Goal: Task Accomplishment & Management: Complete application form

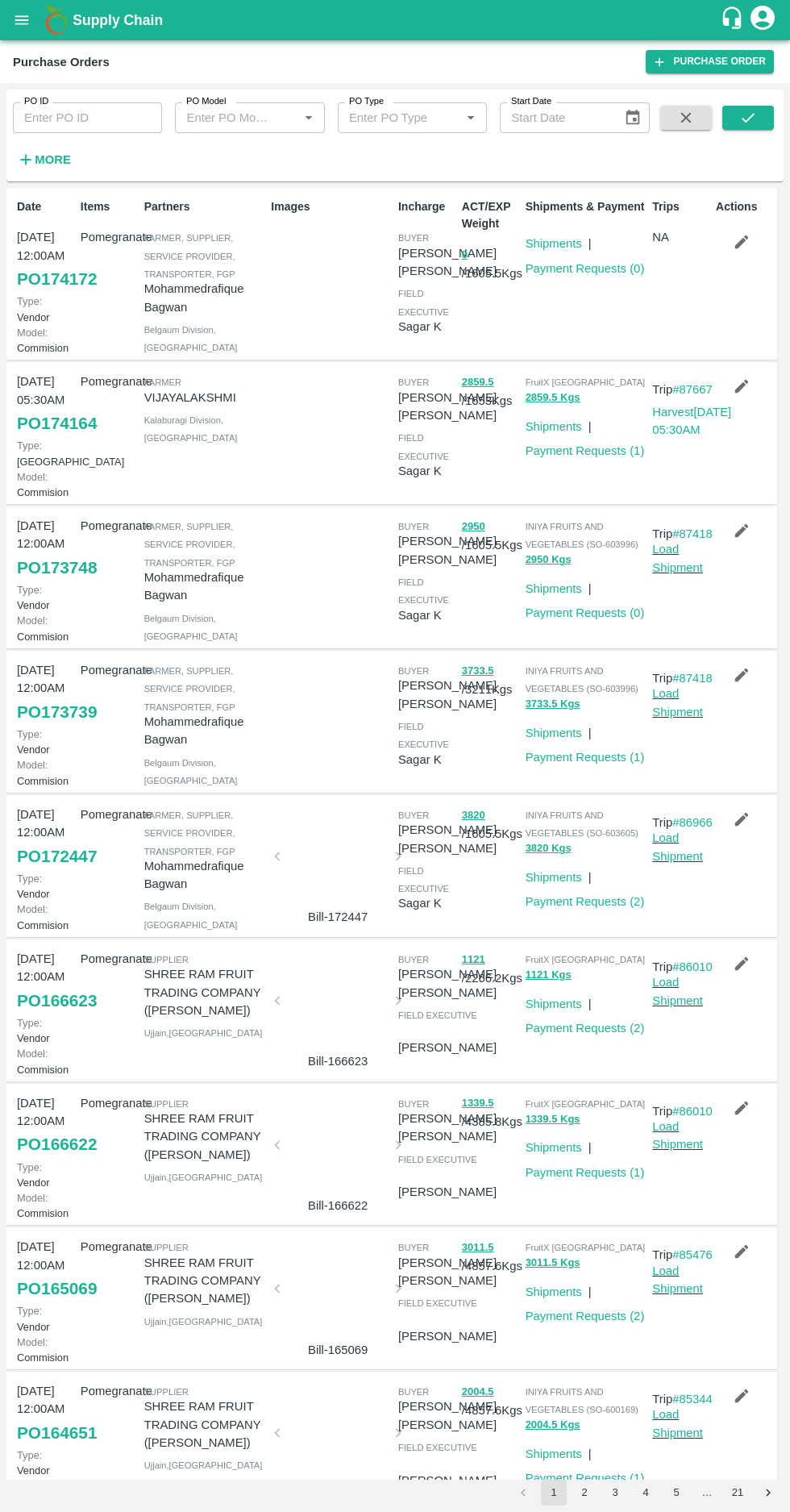
click at [584, 1492] on button "2" at bounding box center [584, 1493] width 26 height 26
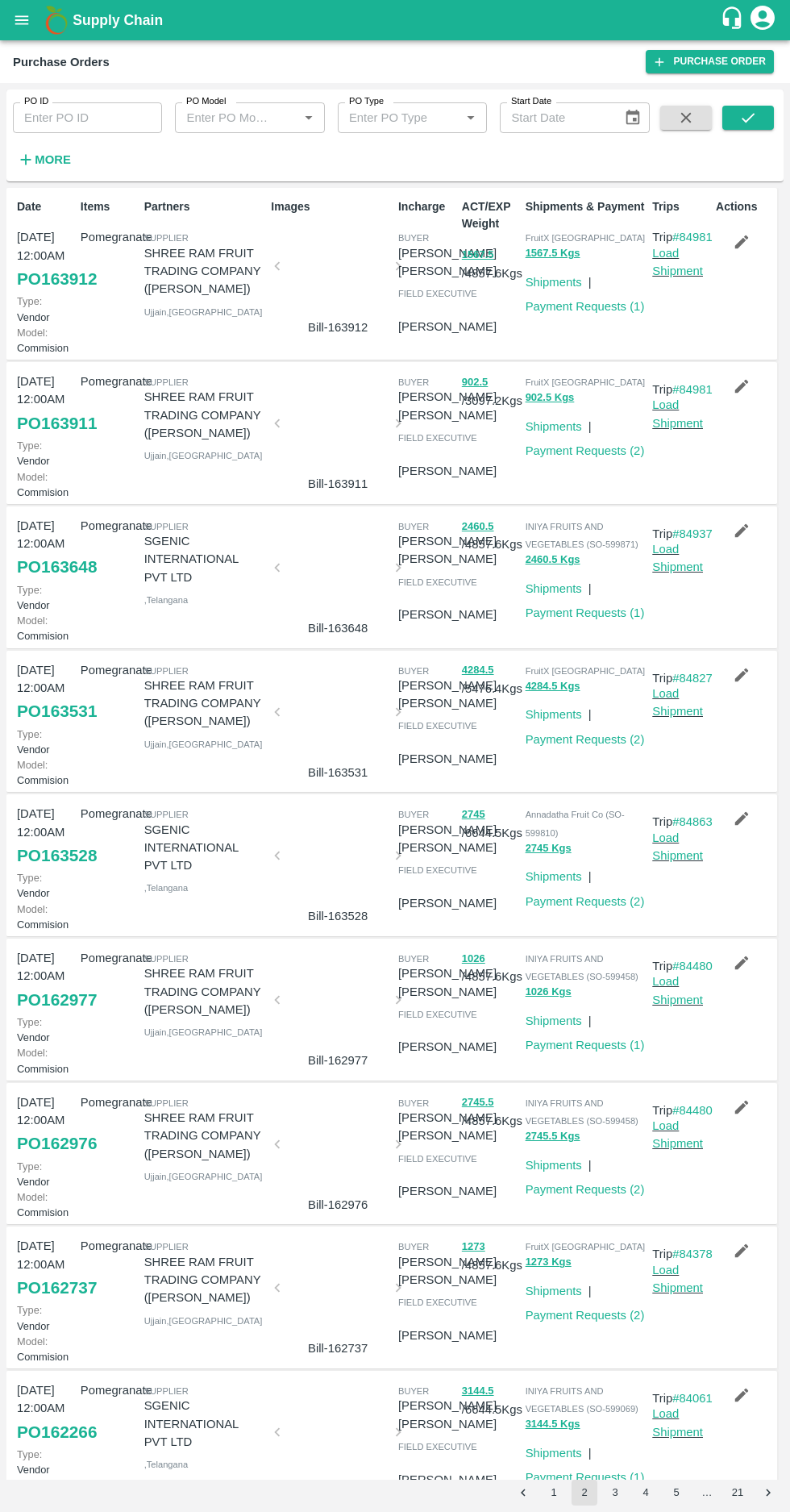
click at [545, 1493] on button "1" at bounding box center [554, 1493] width 26 height 26
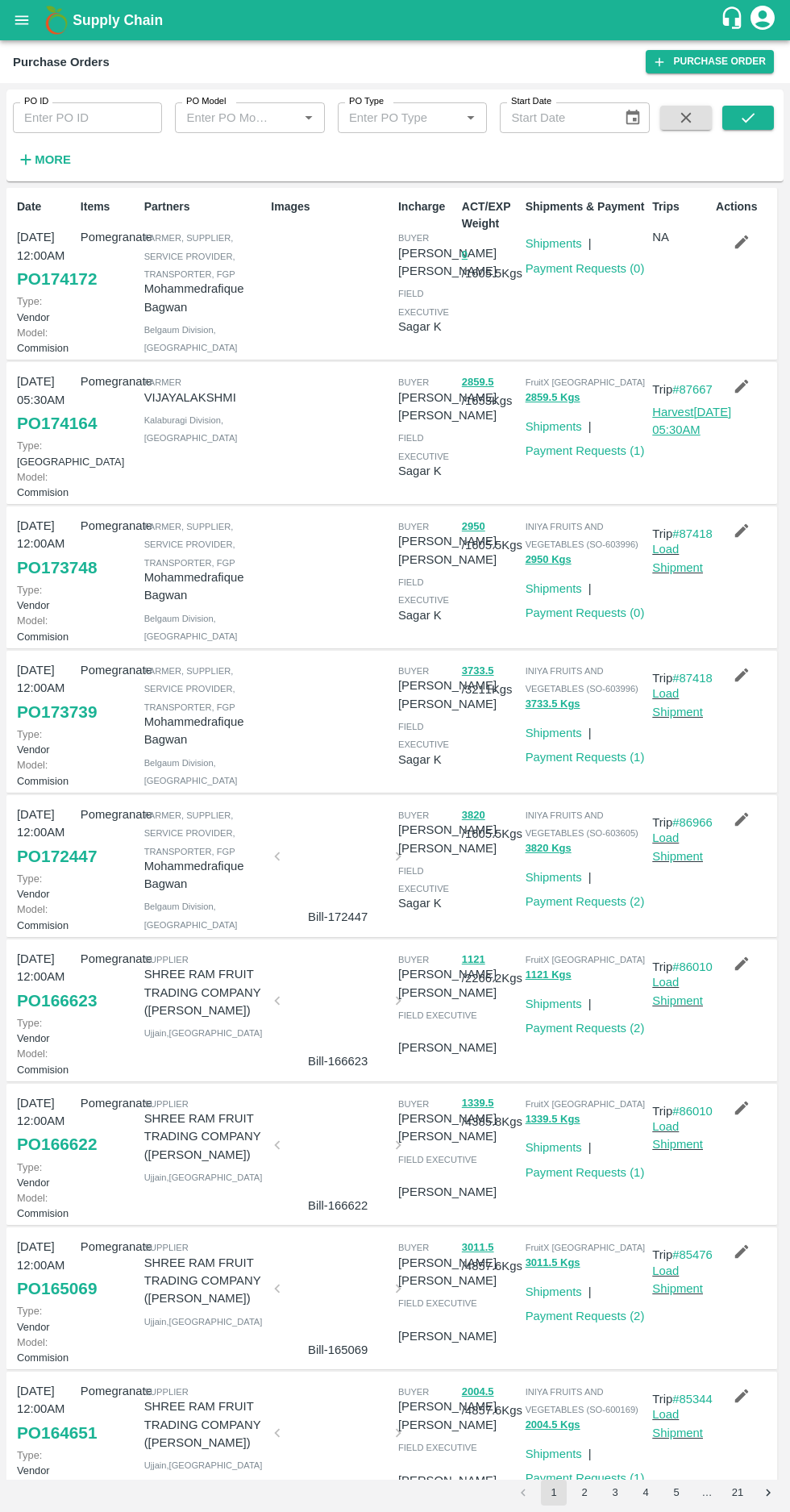
click at [665, 436] on link "Harvest 07 Sep, 05:30AM" at bounding box center [692, 421] width 79 height 31
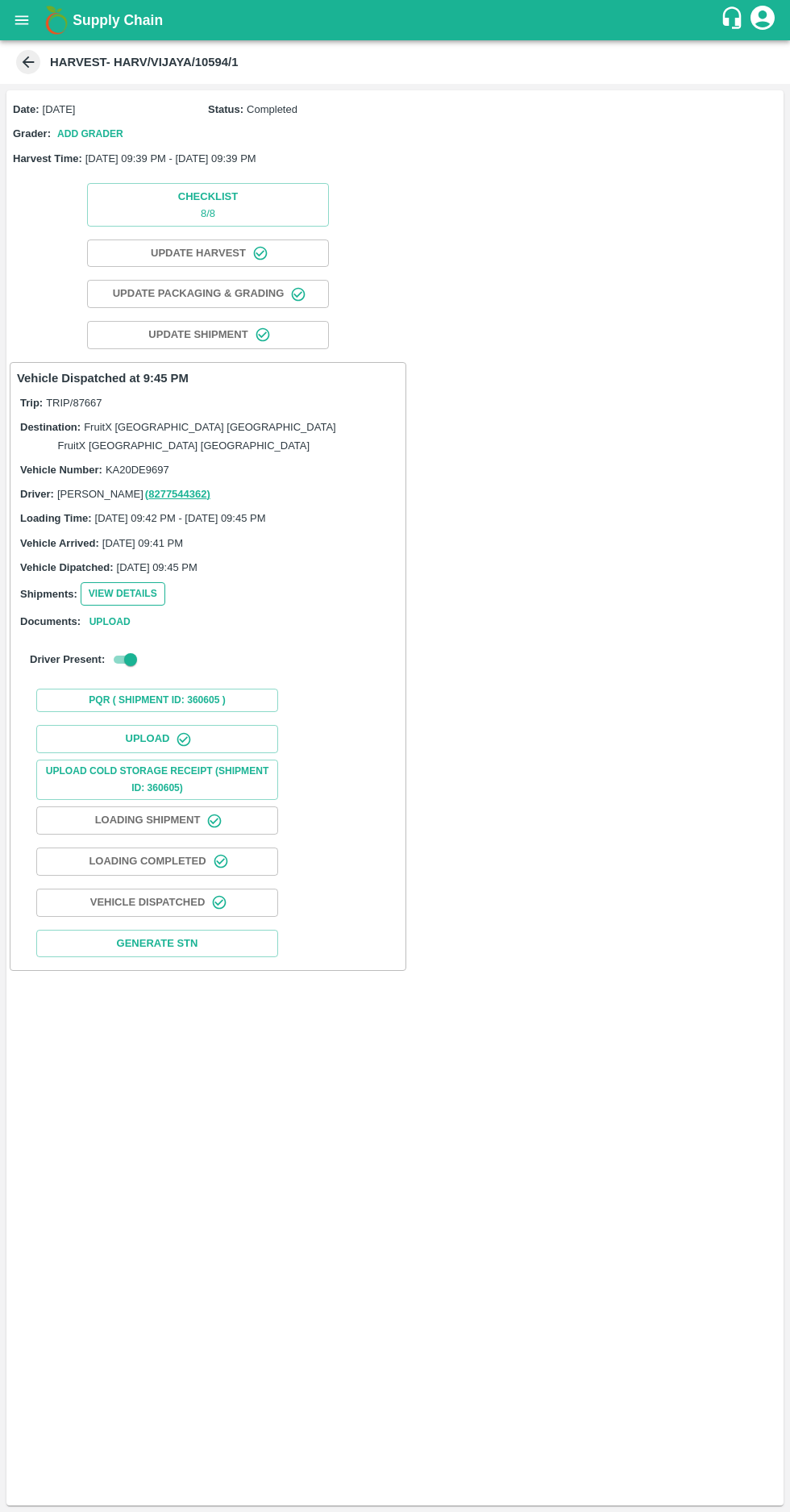
click at [106, 582] on button "View Details" at bounding box center [122, 594] width 84 height 23
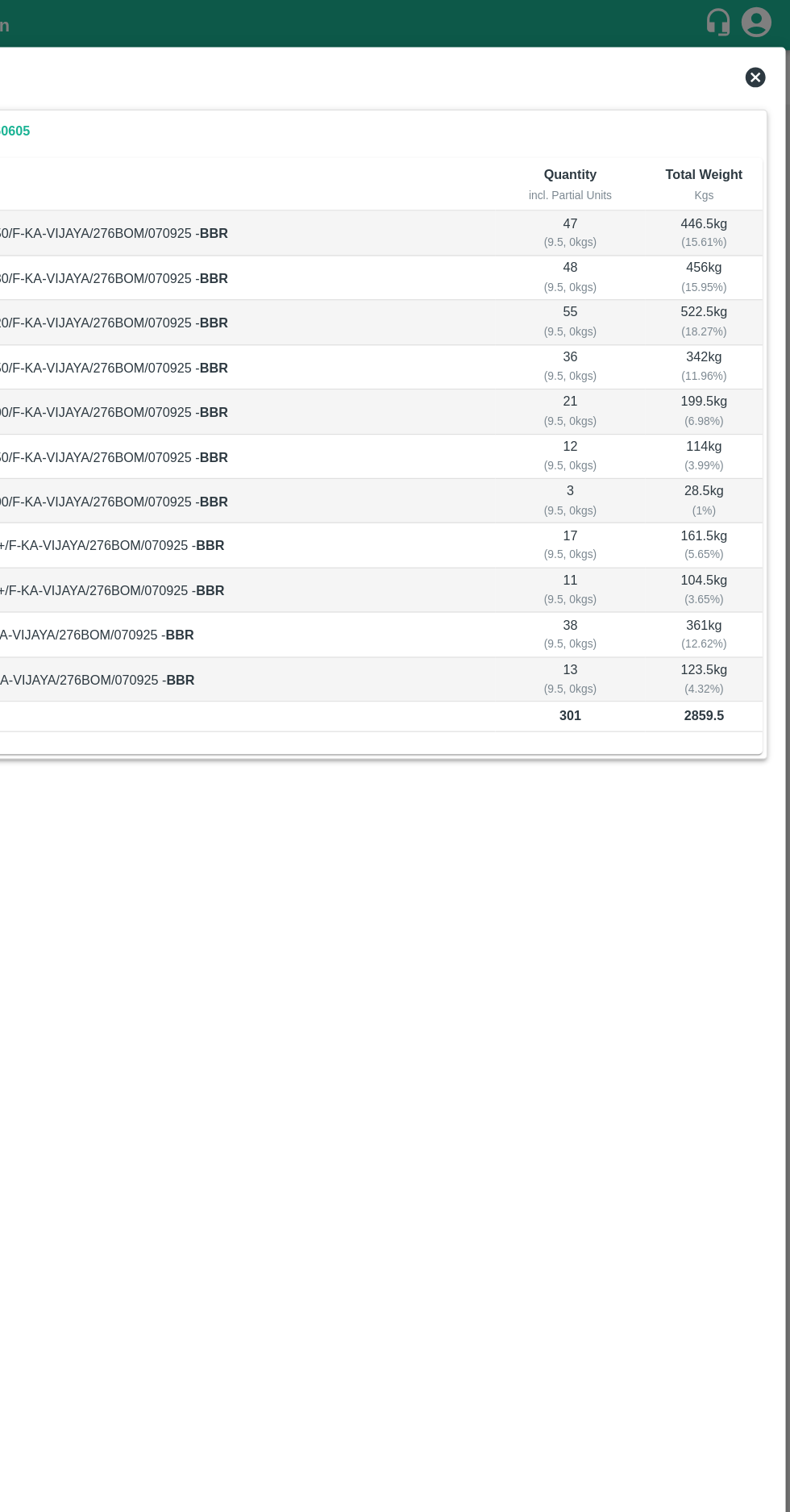
click at [765, 62] on icon at bounding box center [762, 62] width 16 height 16
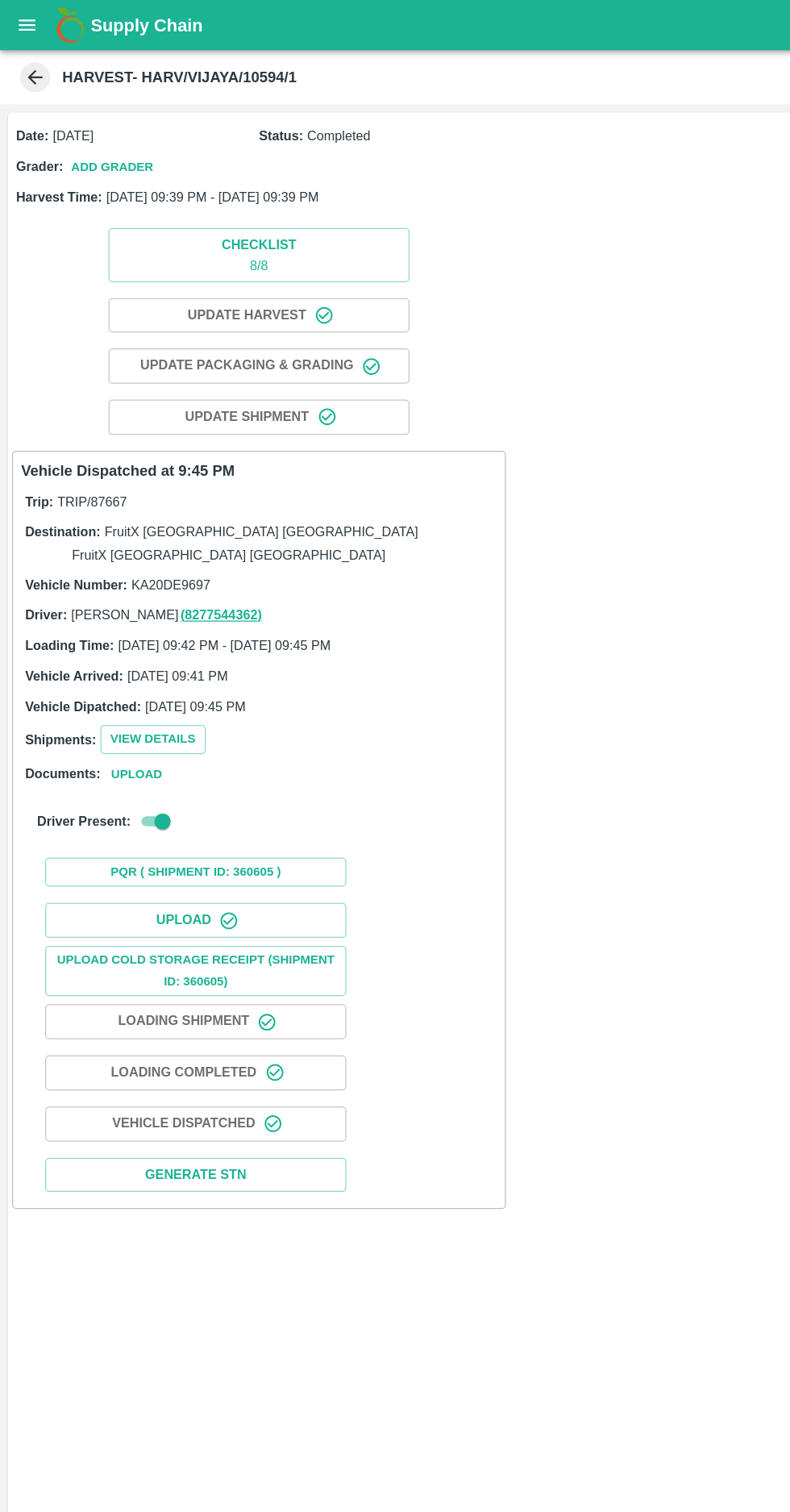
click at [27, 62] on icon at bounding box center [28, 62] width 12 height 12
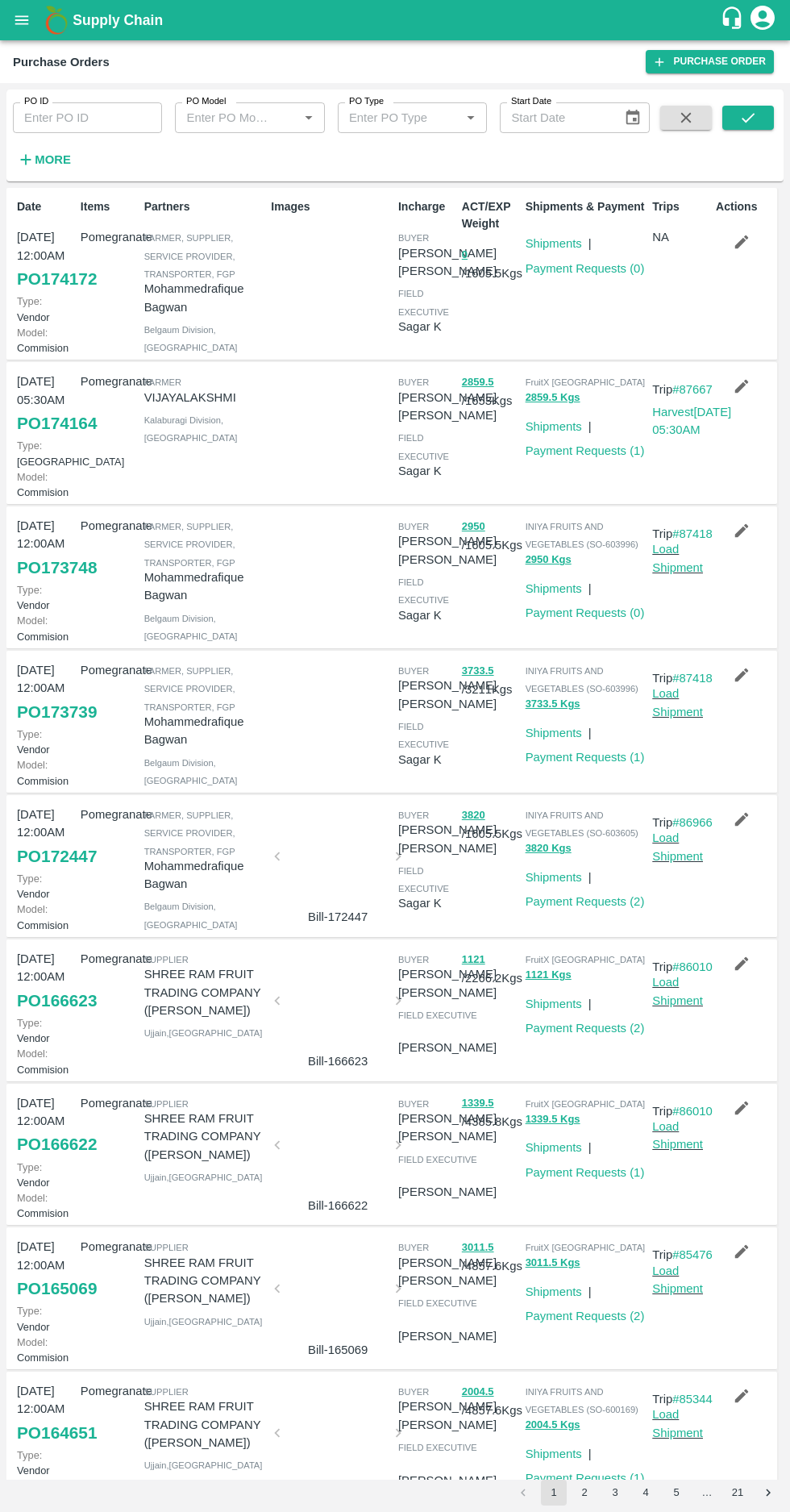
click at [739, 244] on icon "button" at bounding box center [742, 242] width 14 height 14
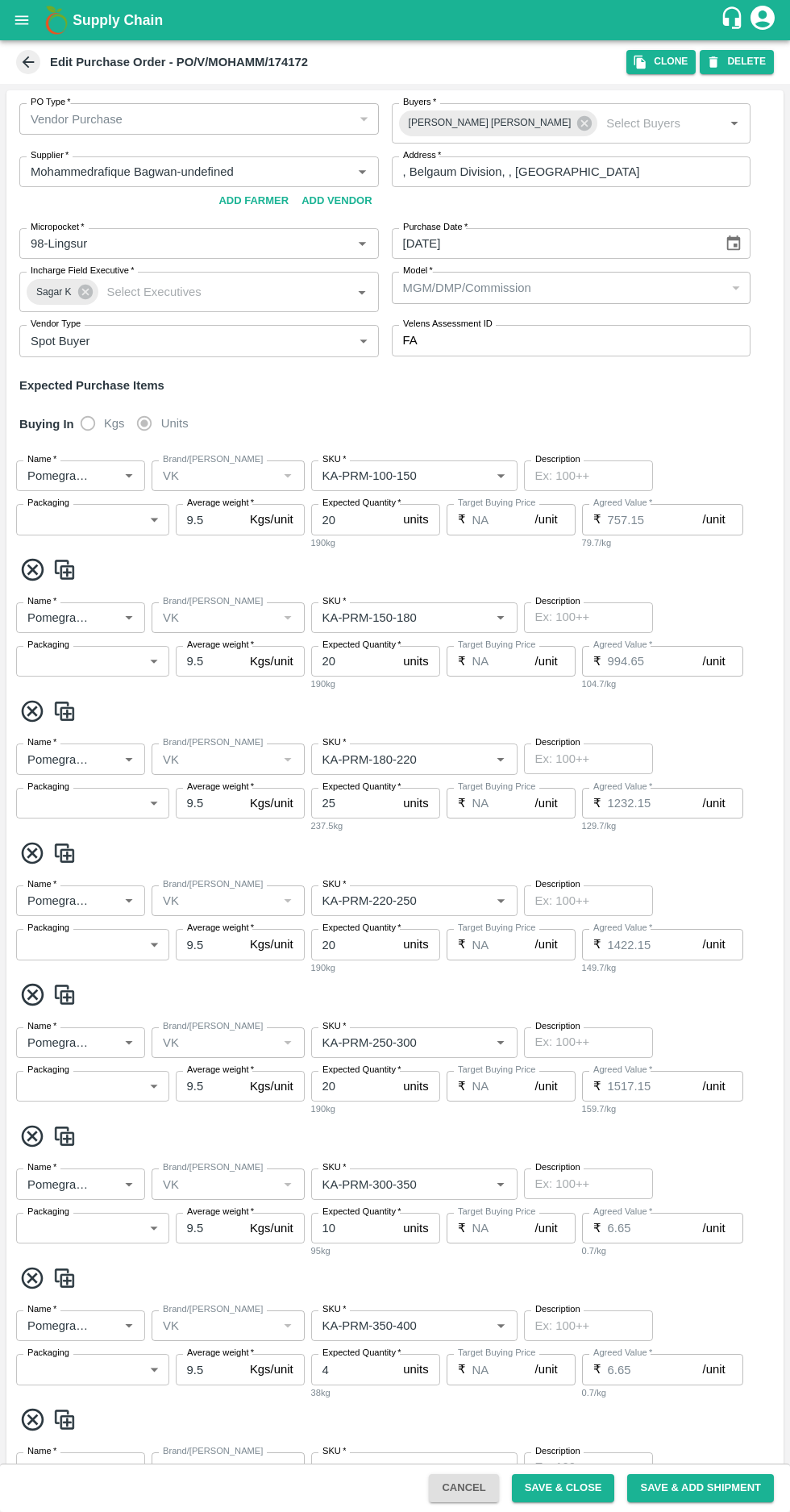
type input "Mohammedrafique Bagwan-undefined"
type input "98-Lingsur"
type input "Pomegranate"
type input "VK"
type input "KA-PRM-100-150"
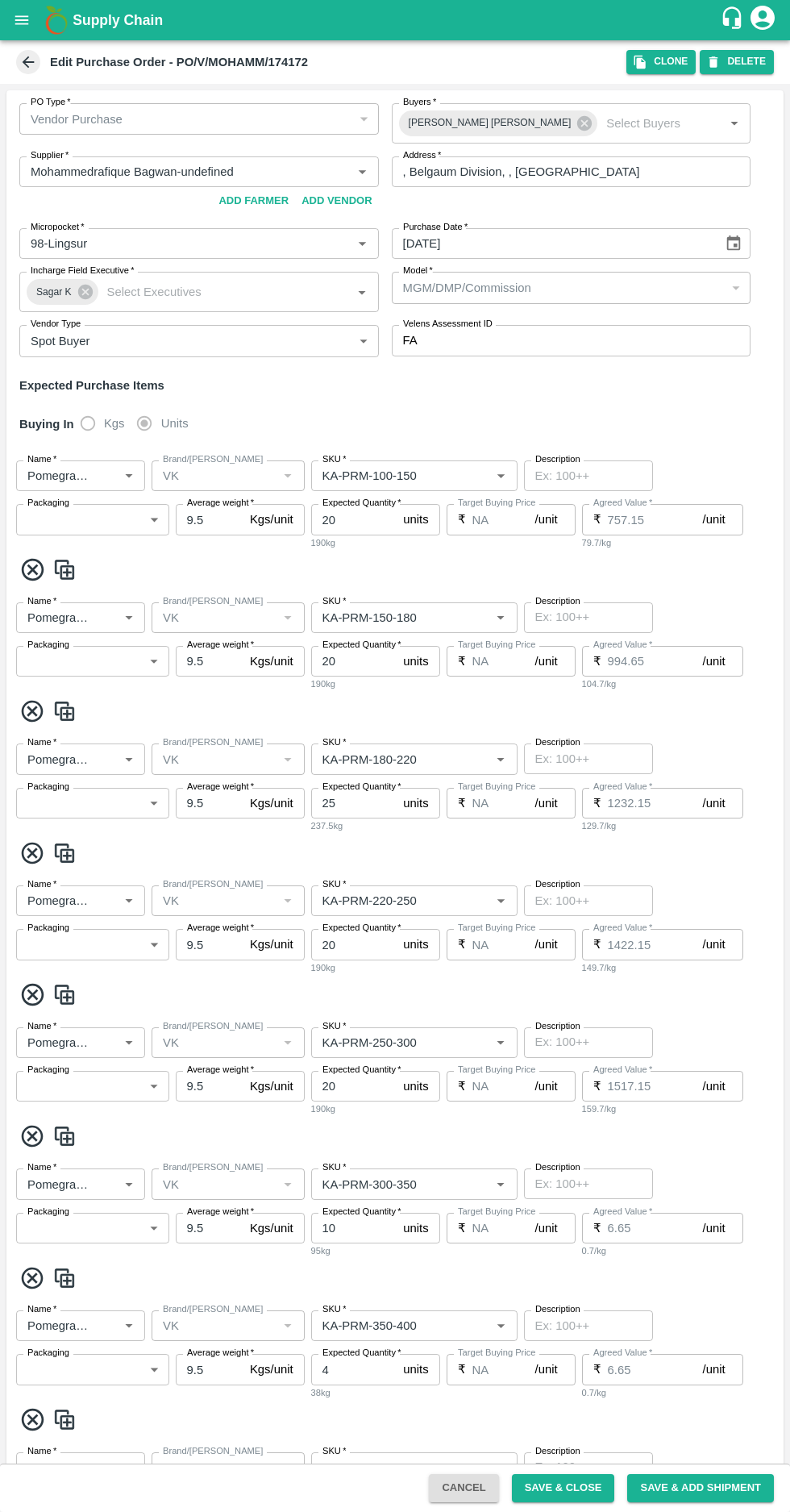
type input "NA"
type input "Pomegranate"
type input "VK"
type input "KA-PRM-150-180"
type input "NA"
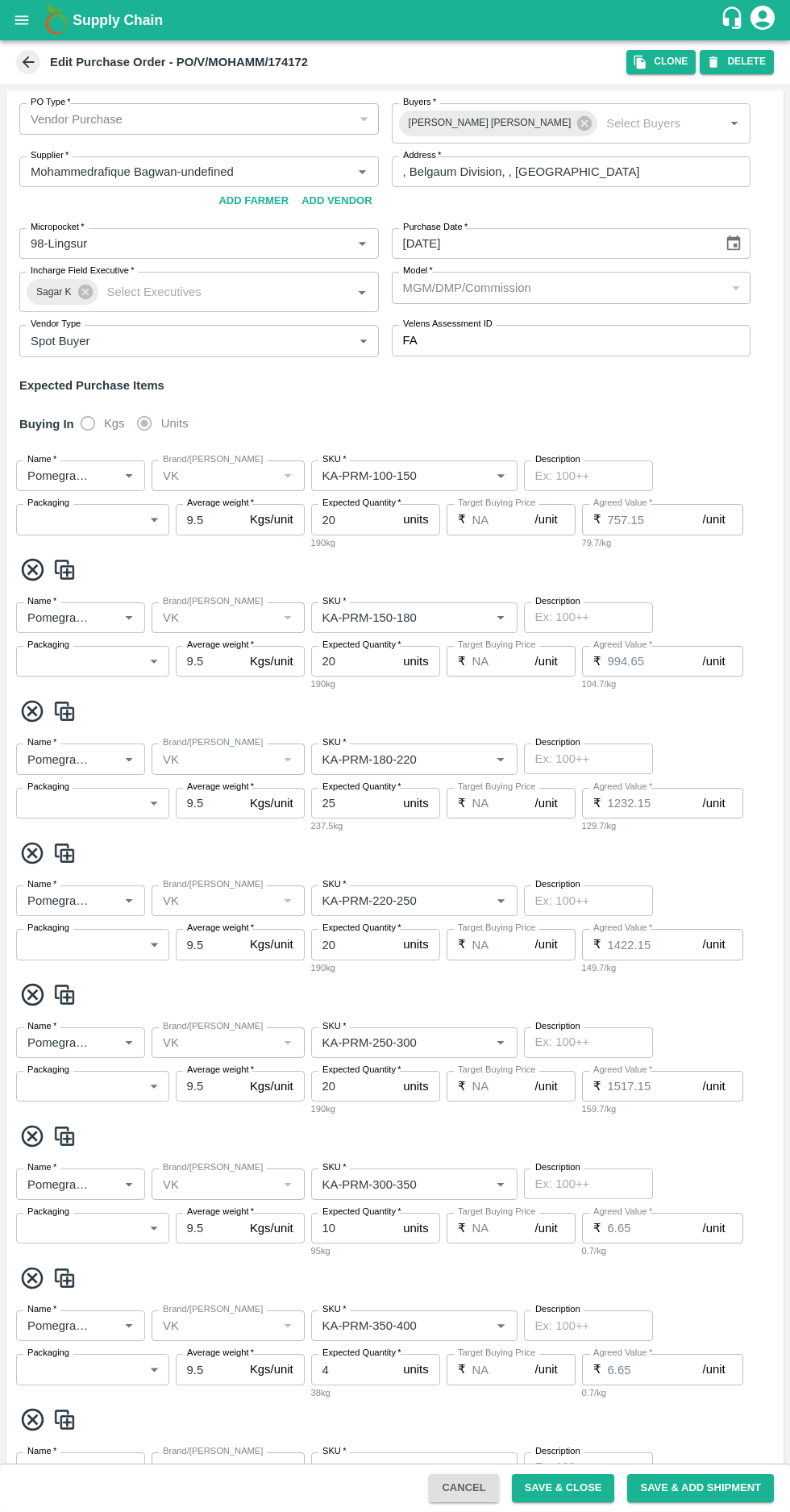
type input "Pomegranate"
type input "VK"
type input "KA-PRM-180-220"
type input "NA"
type input "Pomegranate"
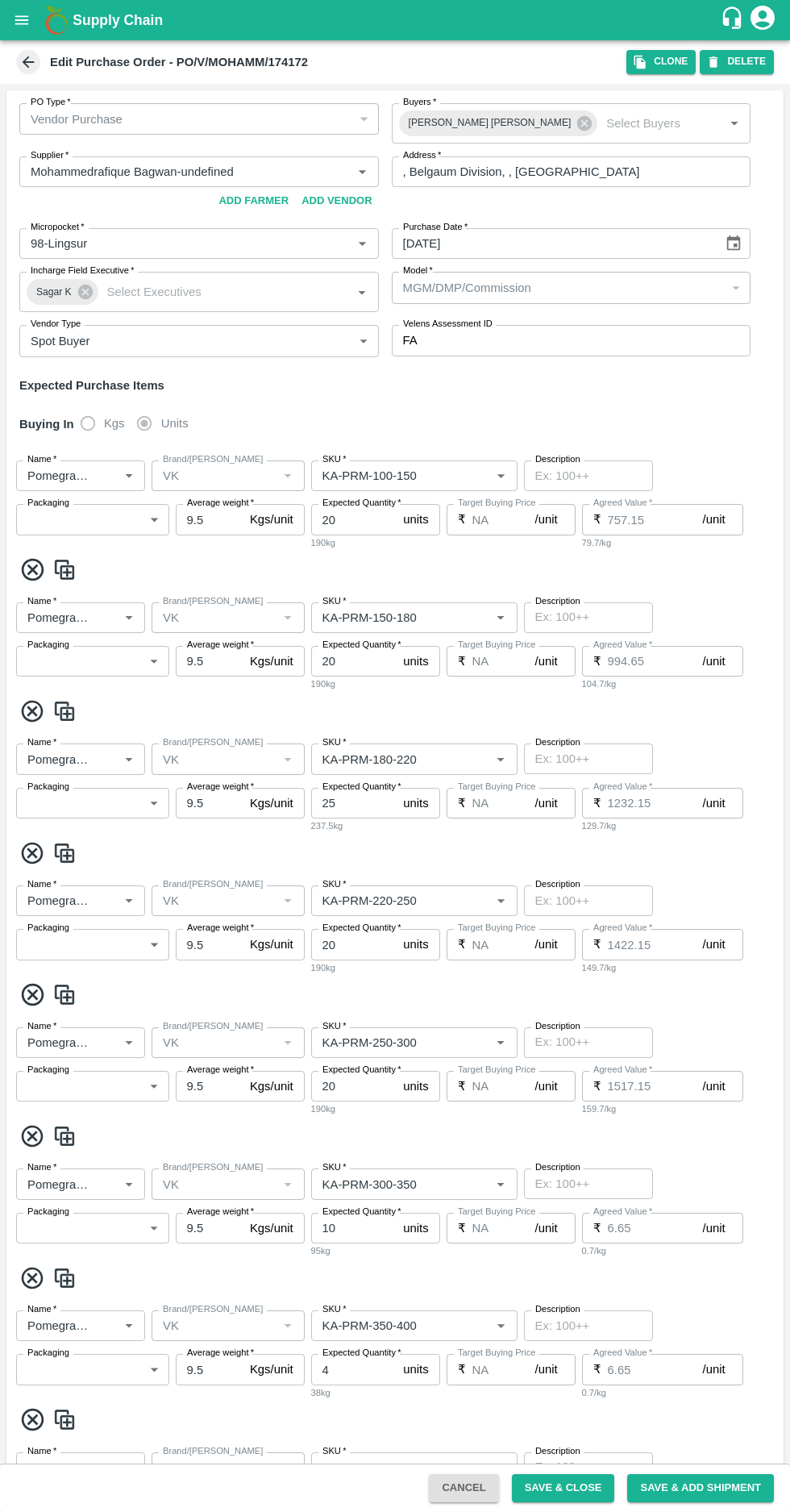
type input "VK"
type input "KA-PRM-220-250"
type input "NA"
type input "Pomegranate"
type input "VK"
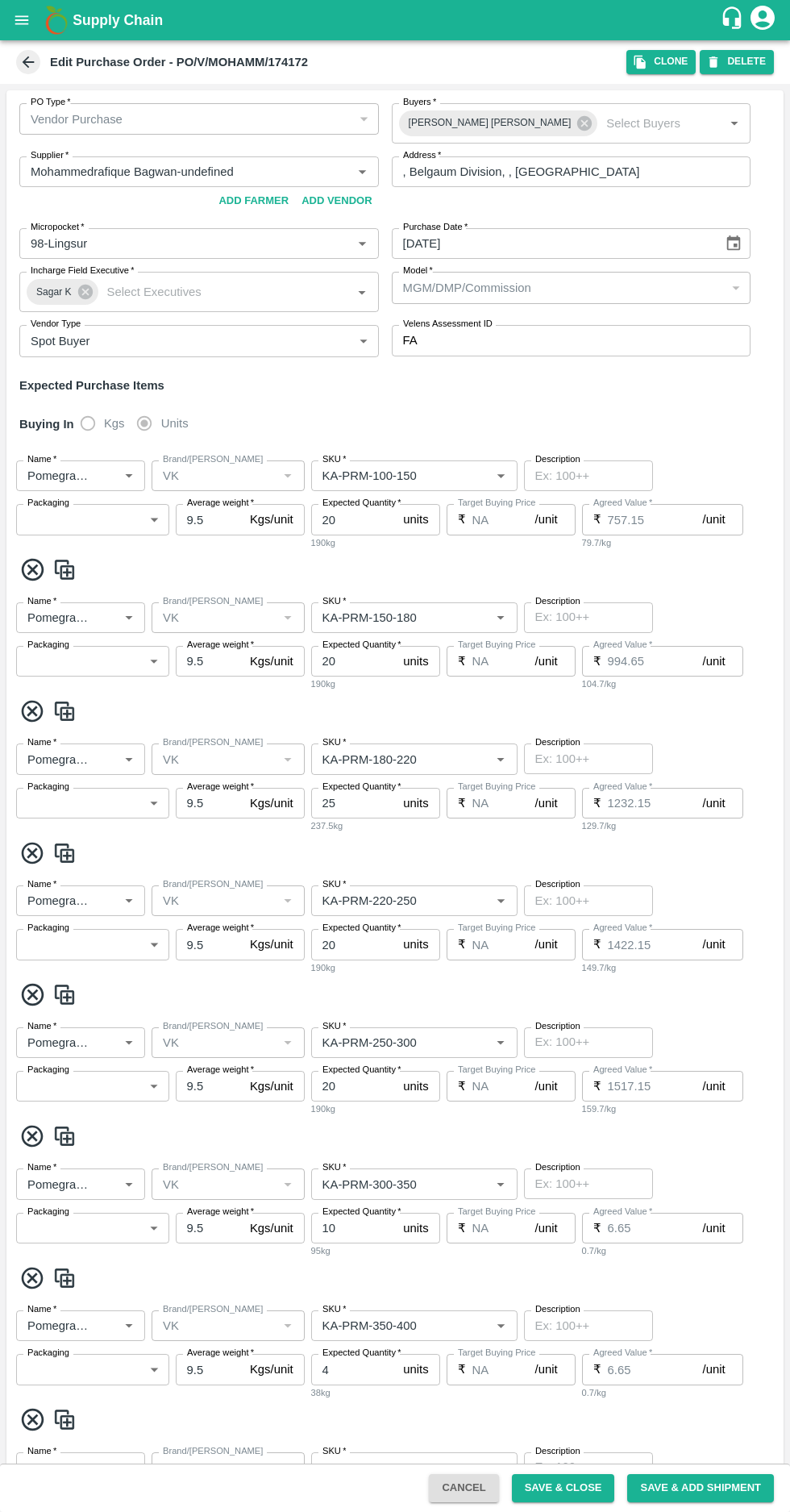
type input "KA-PRM-250-300"
type input "NA"
type input "Pomegranate"
type input "VK"
type input "KA-PRM-300-350"
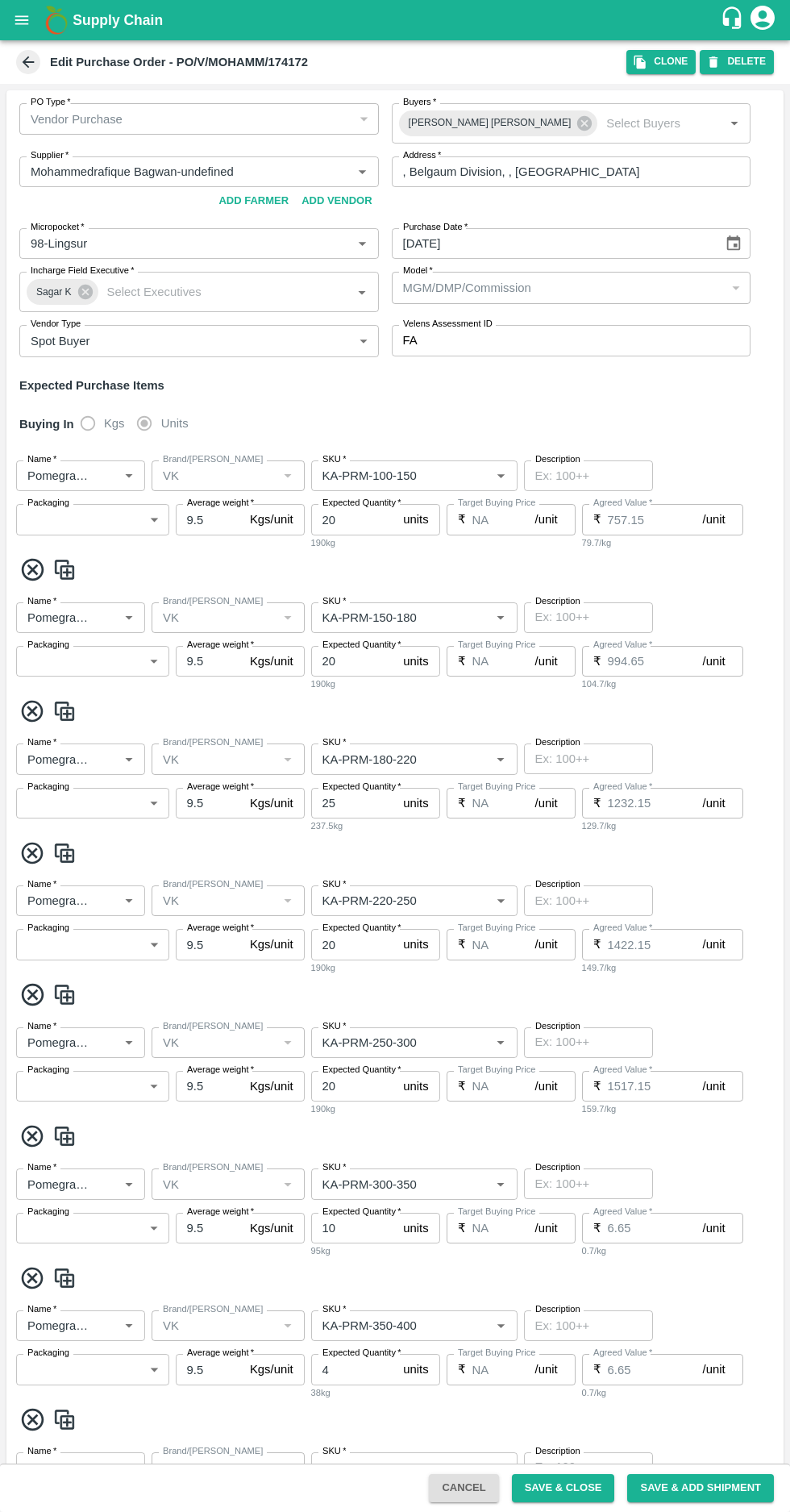
type input "NA"
type input "Pomegranate"
type input "VK"
type input "KA-PRM-350-400"
type input "NA"
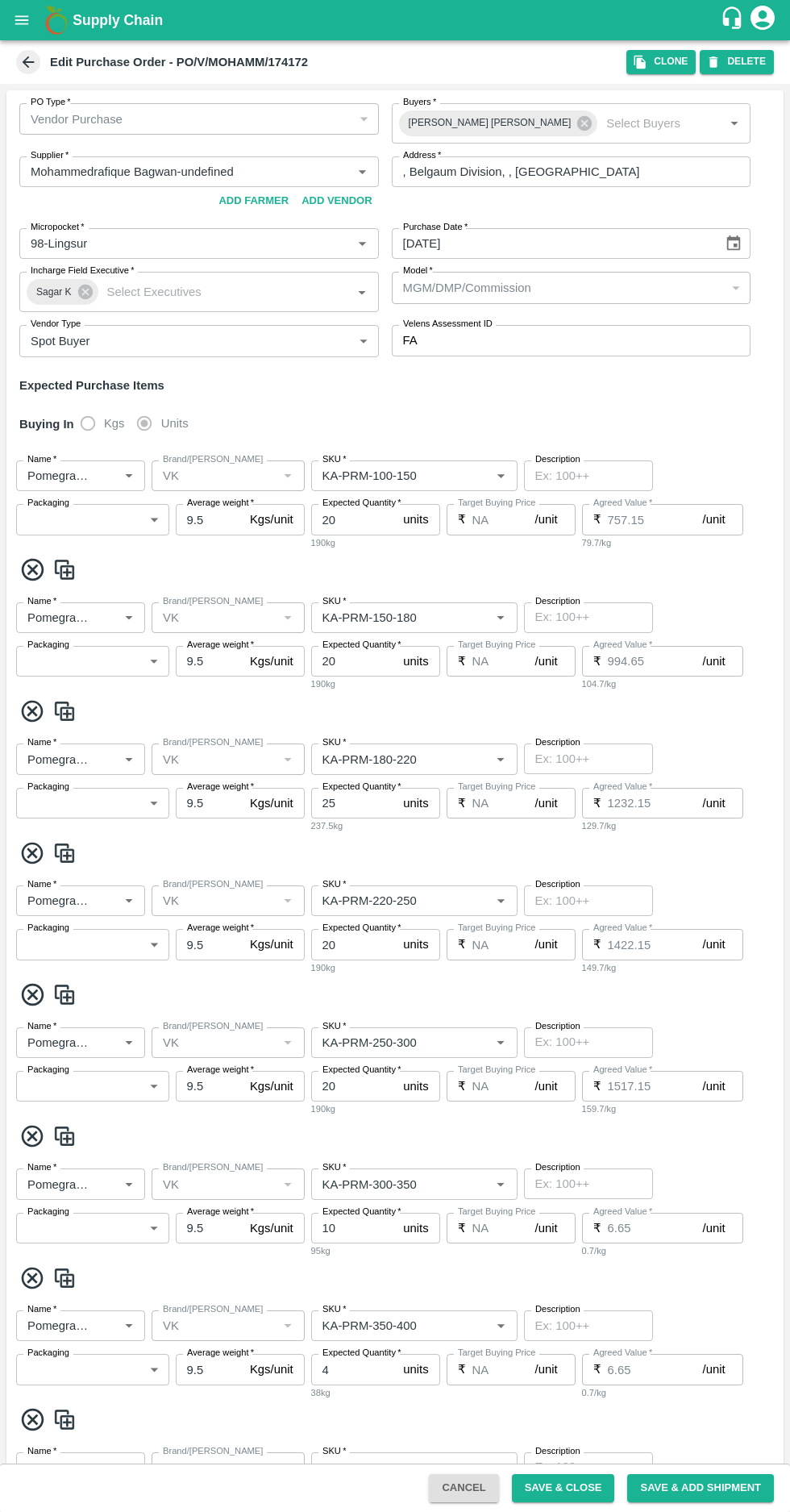
type input "Pomegranate"
type input "VK"
type input "KA-SUPR-180++"
type input "NA"
type input "Pomegranate"
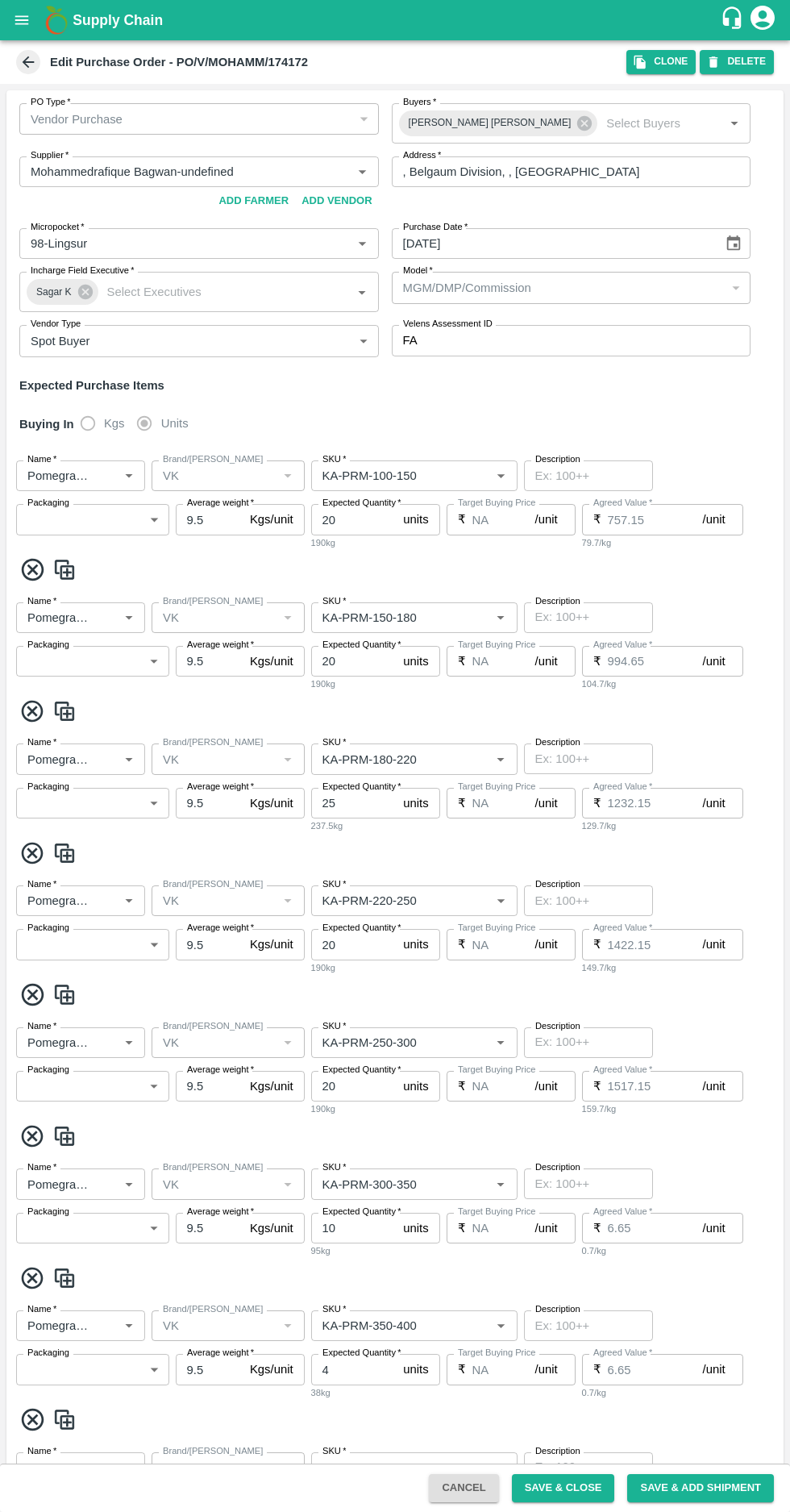
type input "VK"
type input "KA-SUPR-100++"
type input "NA"
type input "Pomegranate"
type input "VK"
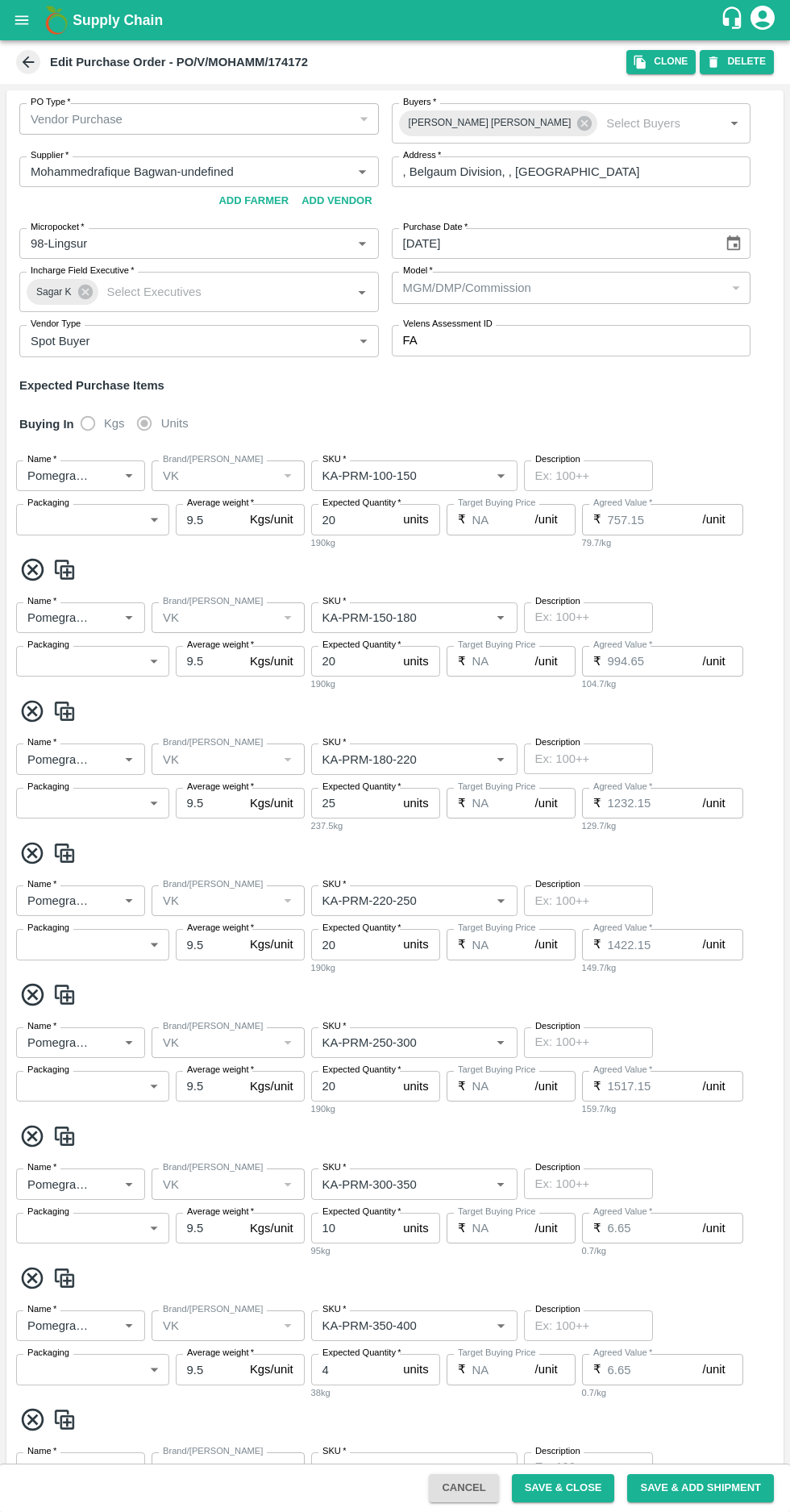
type input "KA-Loose A"
type input "NA"
type input "Pomegranate"
type input "VK"
type input "KA-PRM-180++"
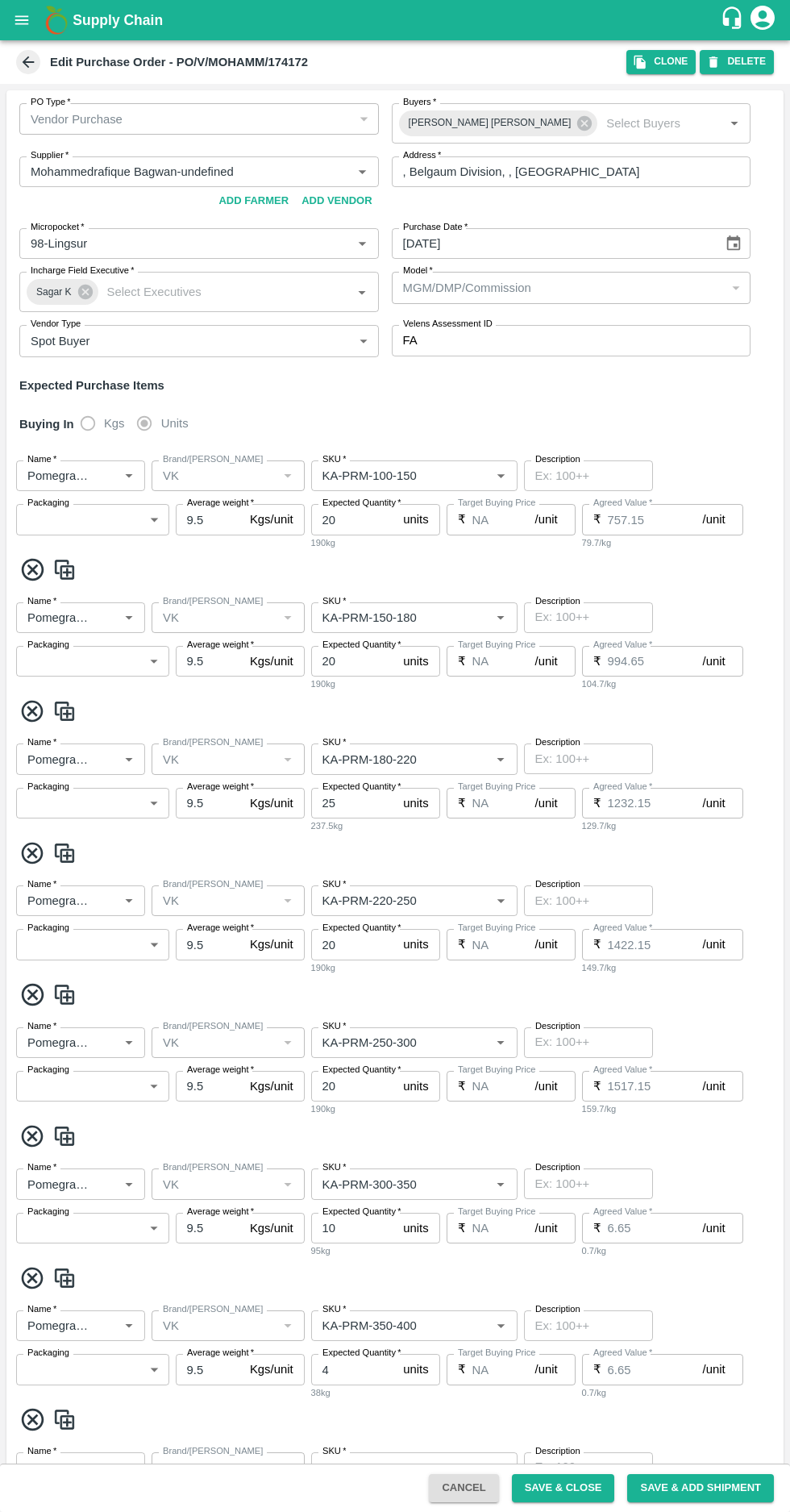
type input "NA"
click at [27, 62] on icon at bounding box center [28, 62] width 12 height 12
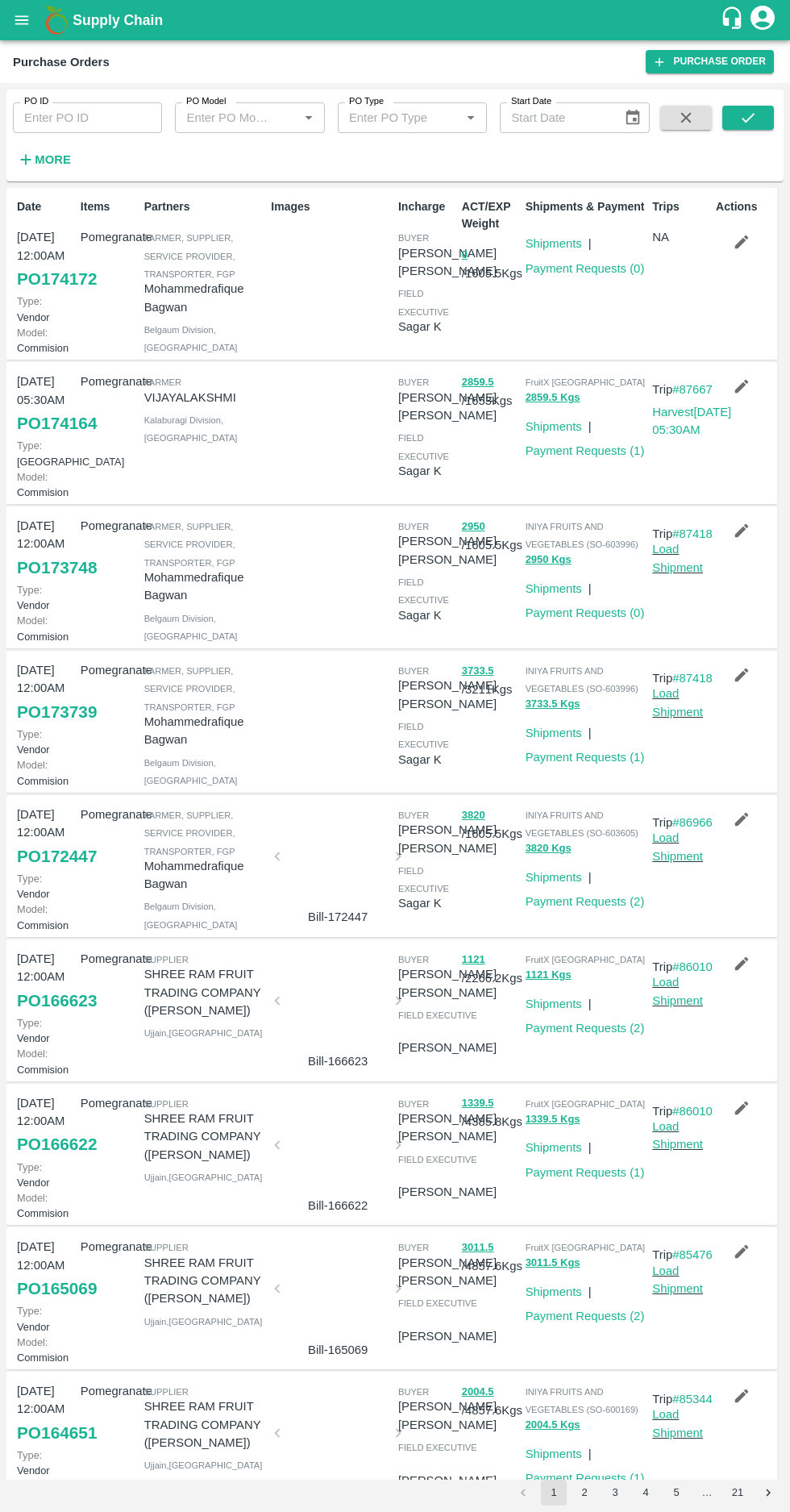
click at [745, 689] on button "button" at bounding box center [741, 675] width 51 height 27
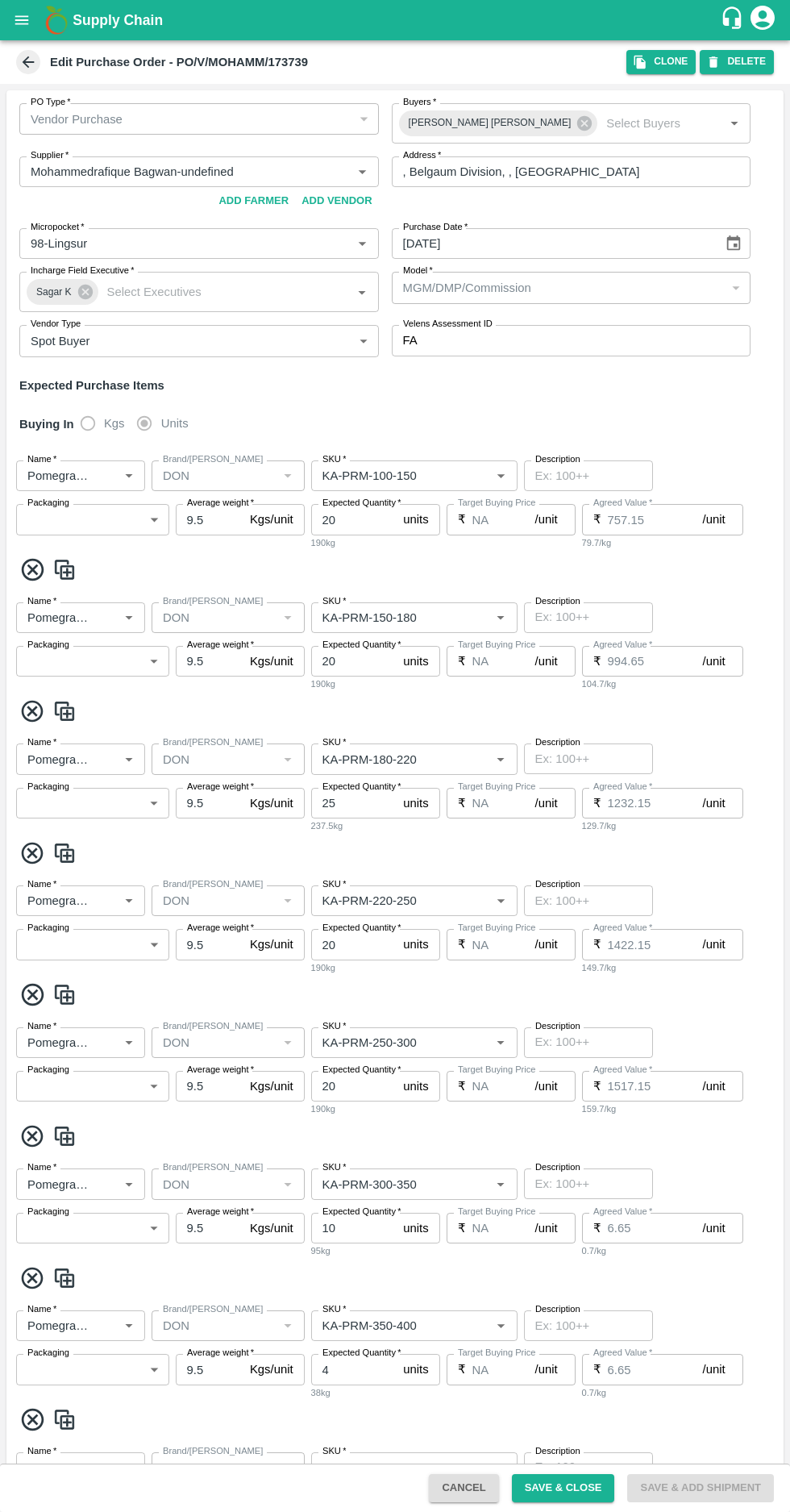
type input "Mohammedrafique Bagwan-undefined"
type input "98-Lingsur"
type input "Pomegranate"
type input "DON"
type input "KA-PRM-100-150"
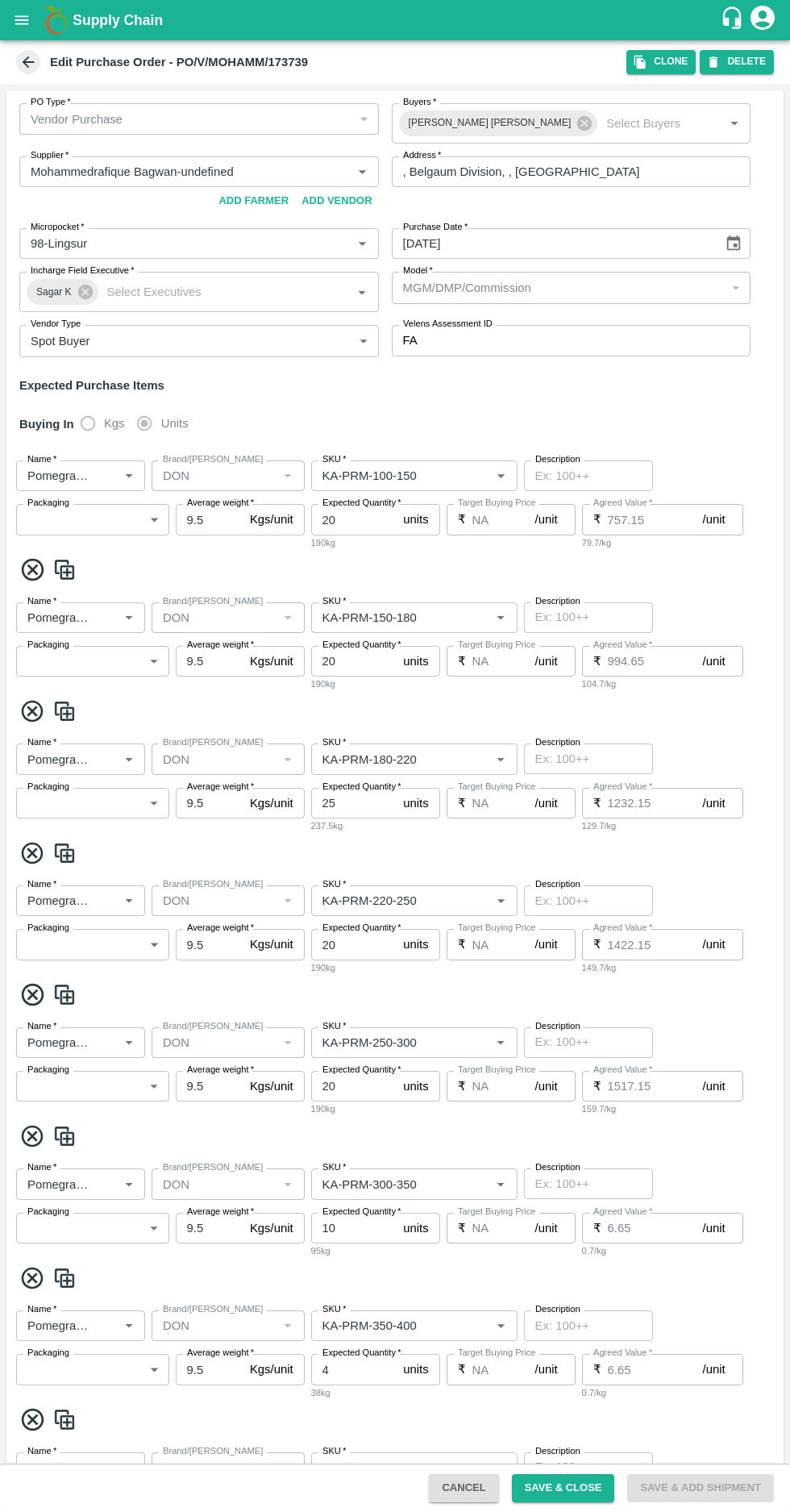
type input "NA"
type input "Pomegranate"
type input "DON"
type input "KA-PRM-150-180"
type input "NA"
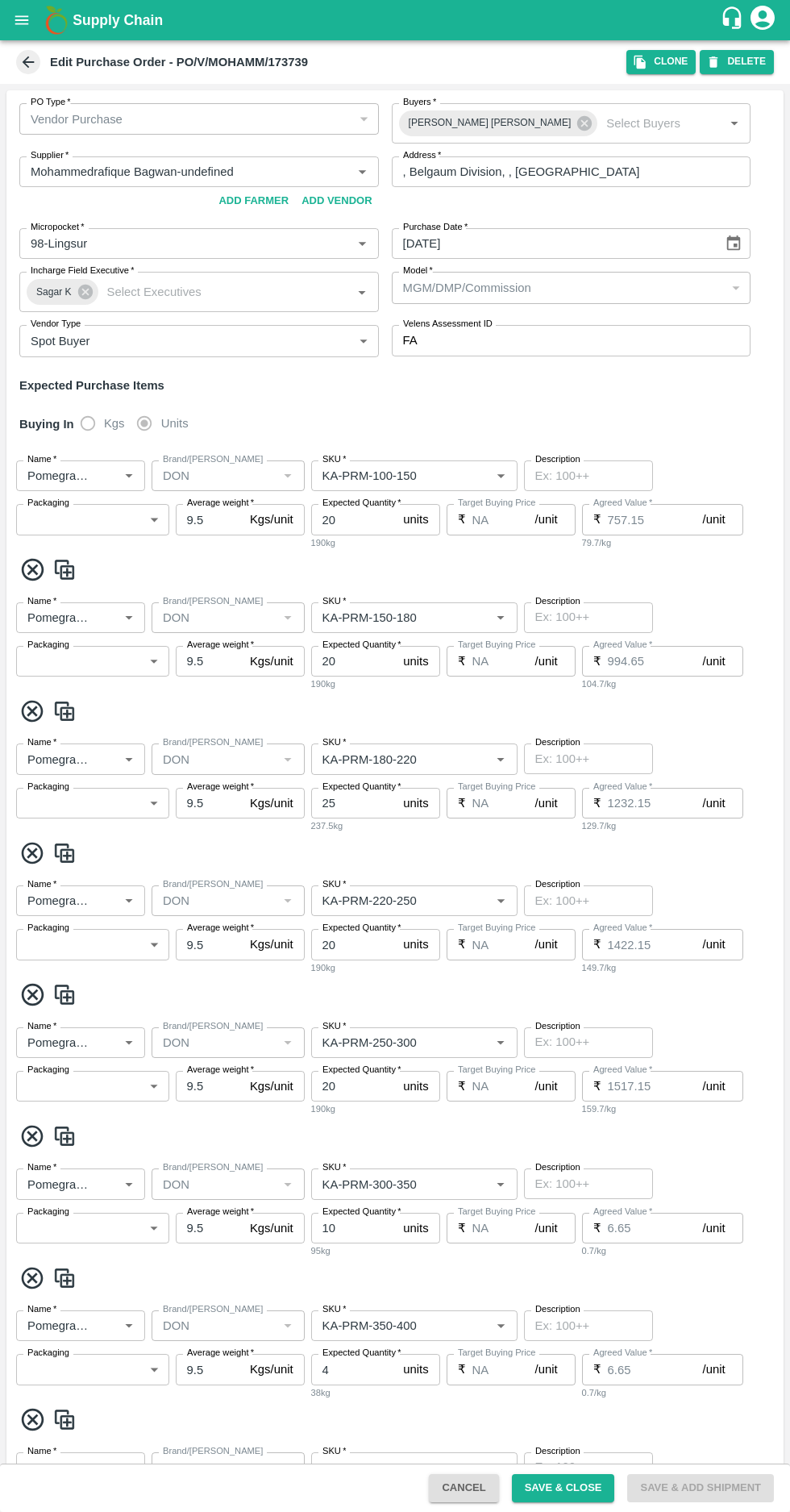
type input "Pomegranate"
type input "DON"
type input "KA-PRM-180-220"
type input "NA"
type input "Pomegranate"
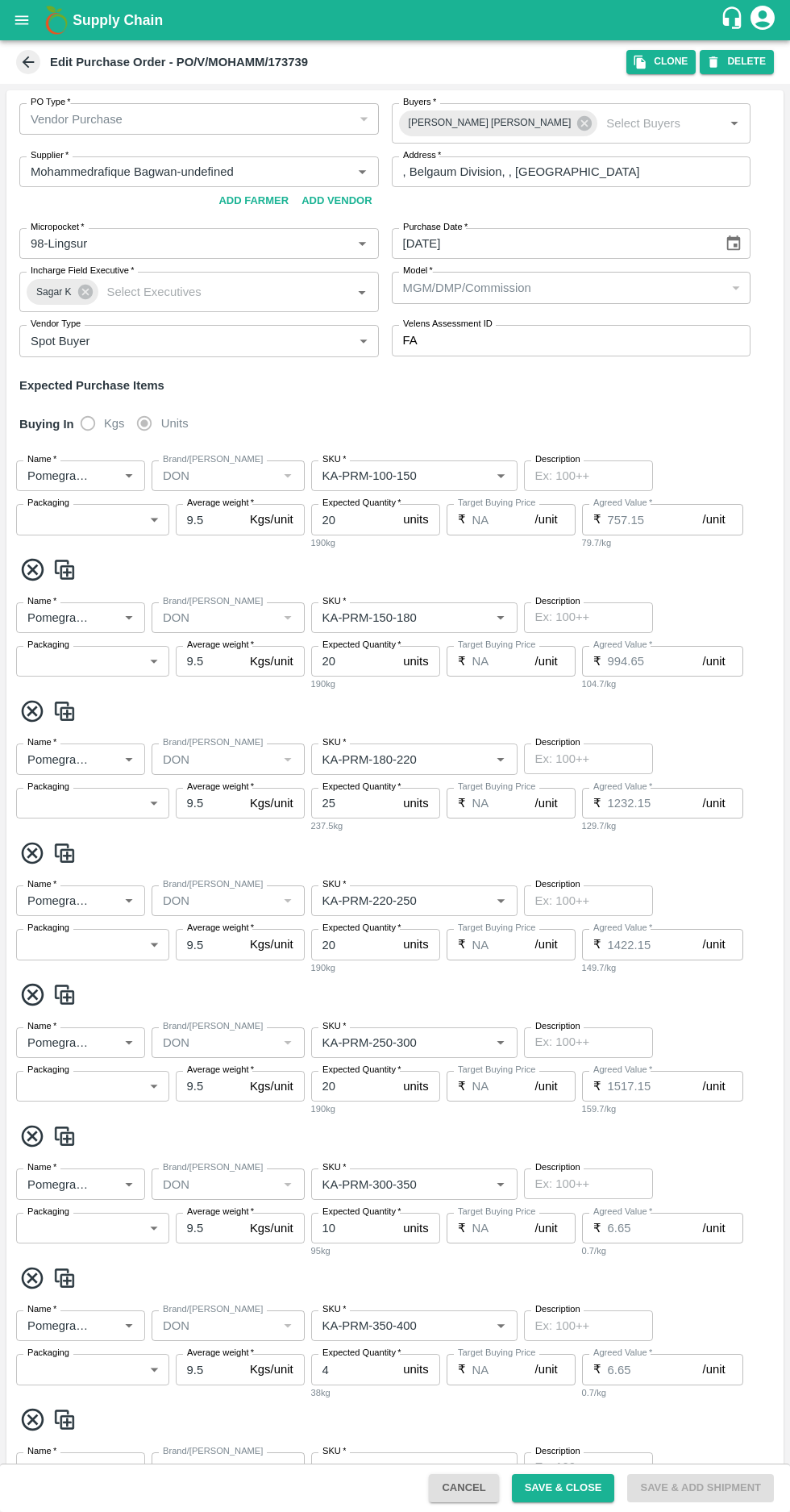
type input "DON"
type input "KA-PRM-220-250"
type input "NA"
type input "Pomegranate"
type input "DON"
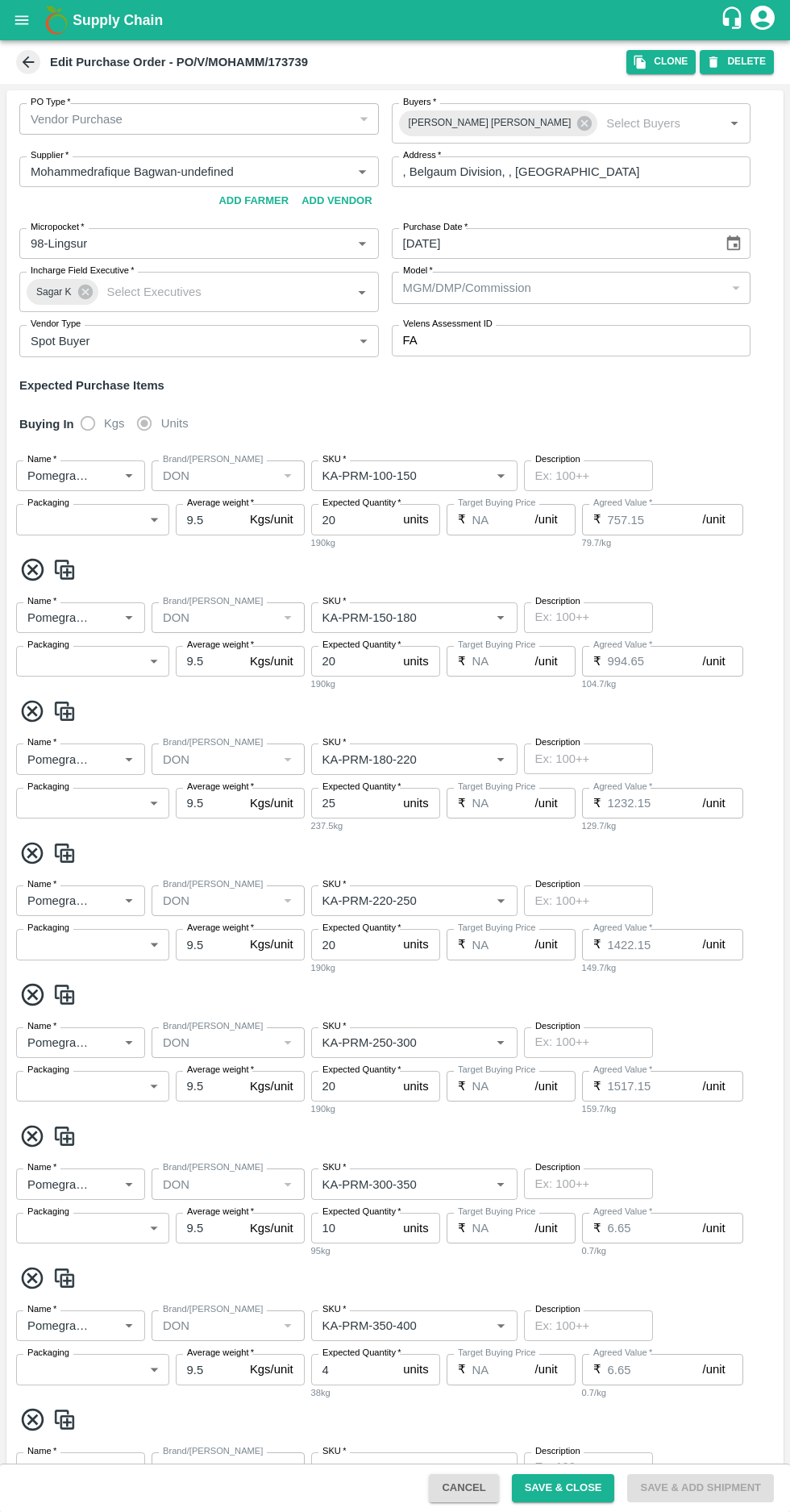
type input "KA-PRM-250-300"
type input "NA"
type input "Pomegranate"
type input "DON"
type input "KA-PRM-300-350"
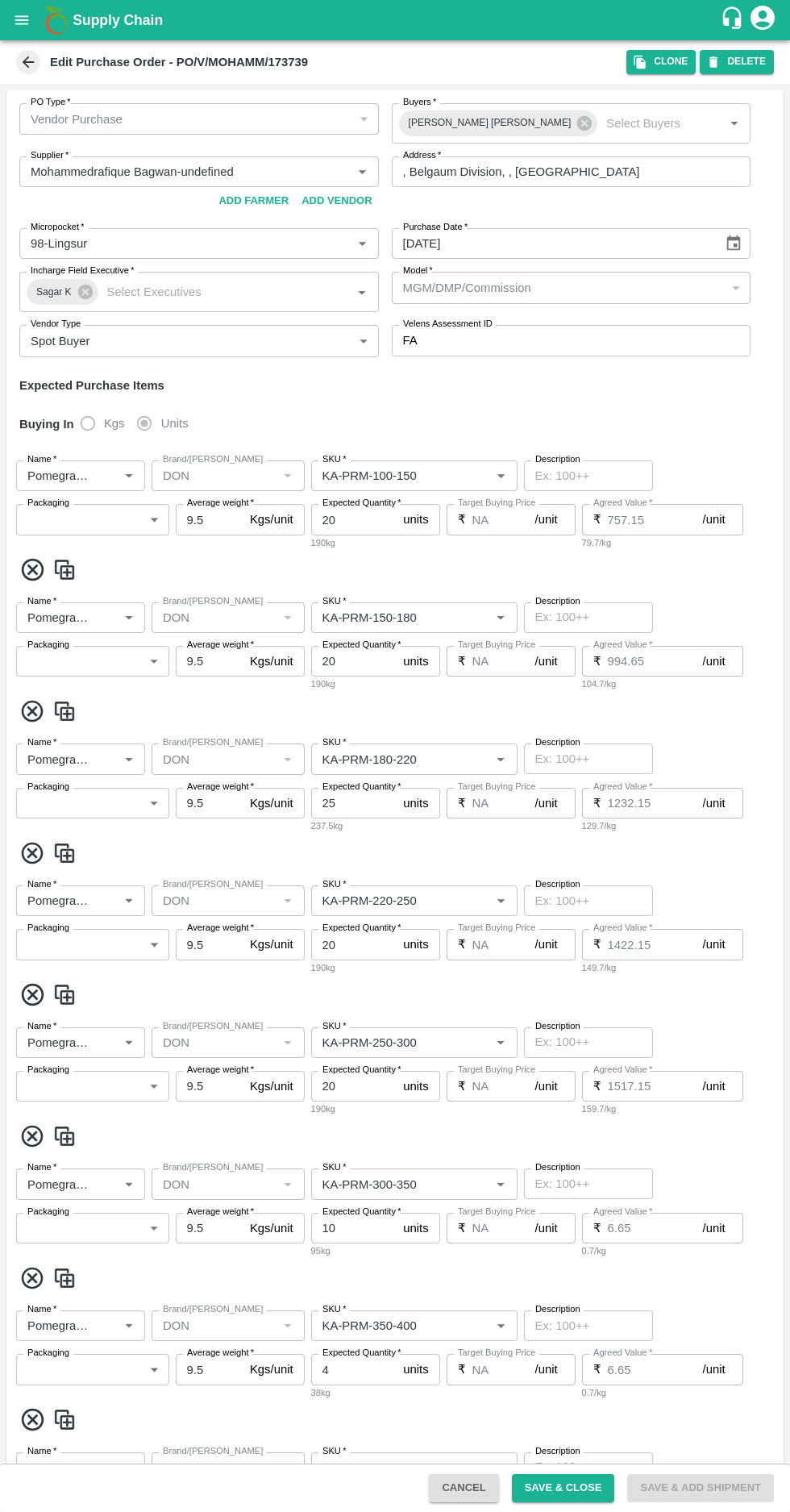
type input "NA"
type input "Pomegranate"
type input "DON"
type input "KA-PRM-350-400"
type input "NA"
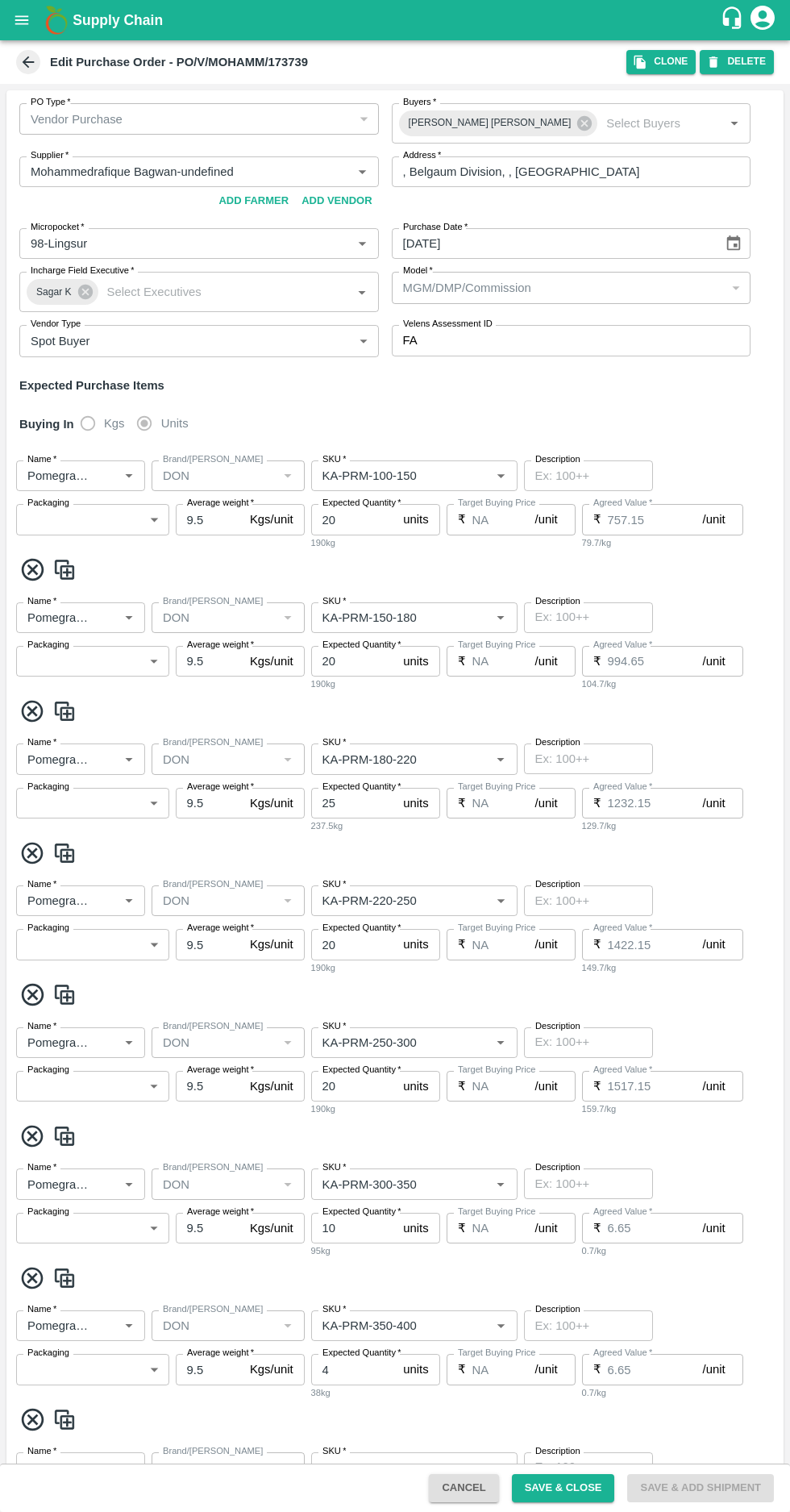
type input "Pomegranate"
type input "DON"
type input "KA-SUPR-180++"
type input "NA"
type input "Pomegranate"
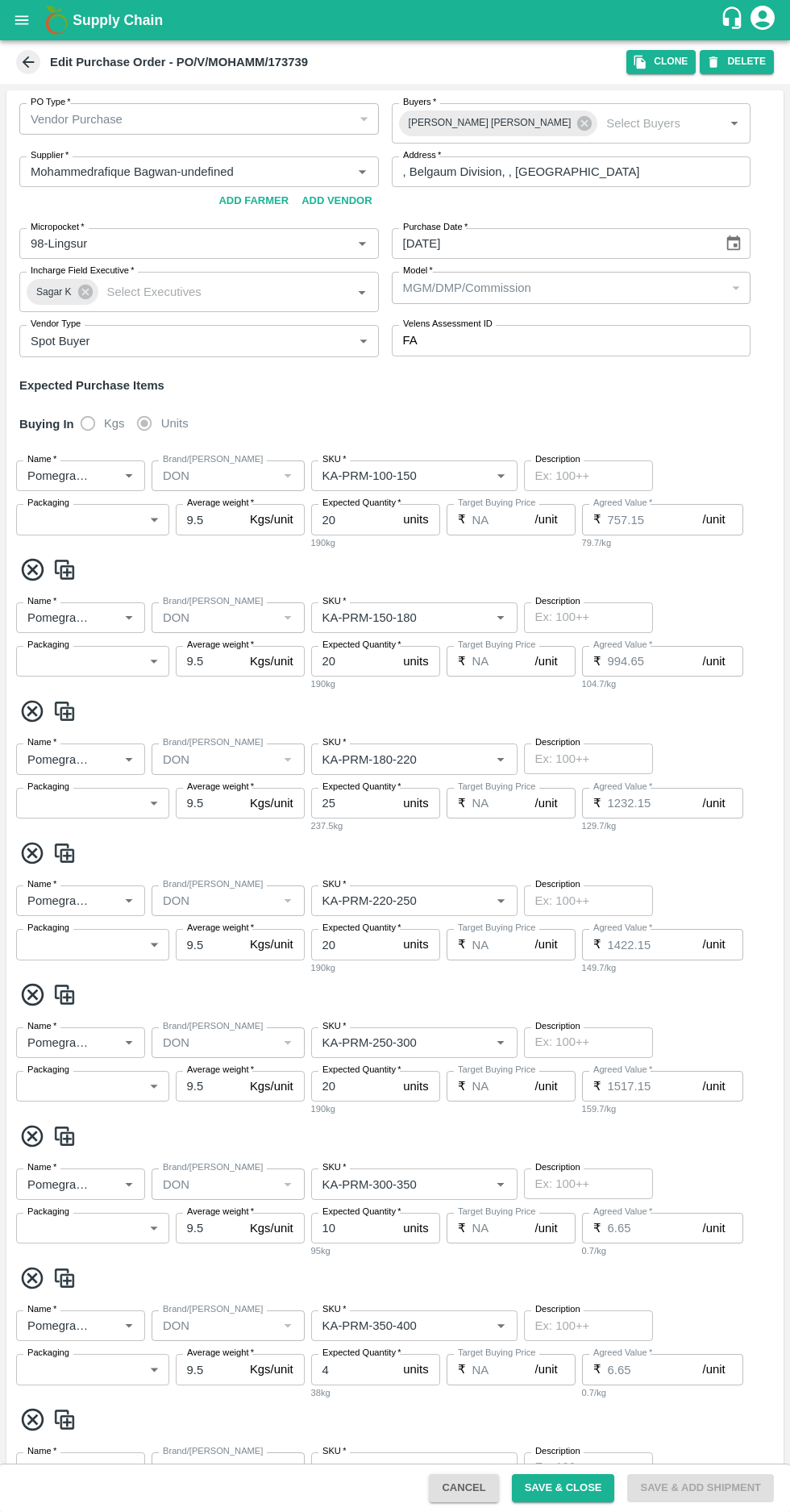
type input "DON"
type input "KA-SUPR-100++"
type input "NA"
type input "Pomegranate"
type input "DON"
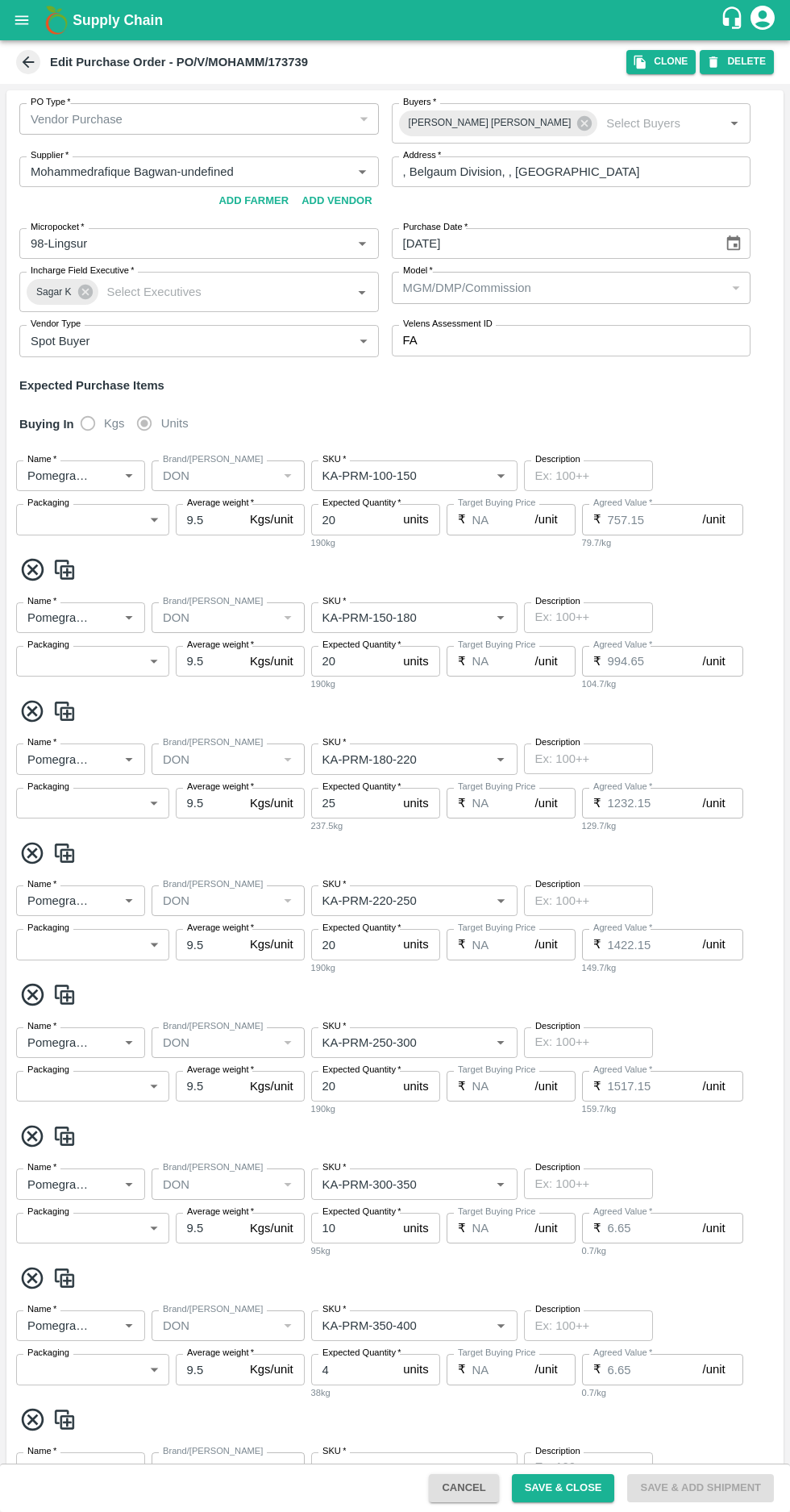
type input "KA-Loose A"
type input "NA"
type input "Pomegranate"
type input "DON"
type input "KA-PRM-180++"
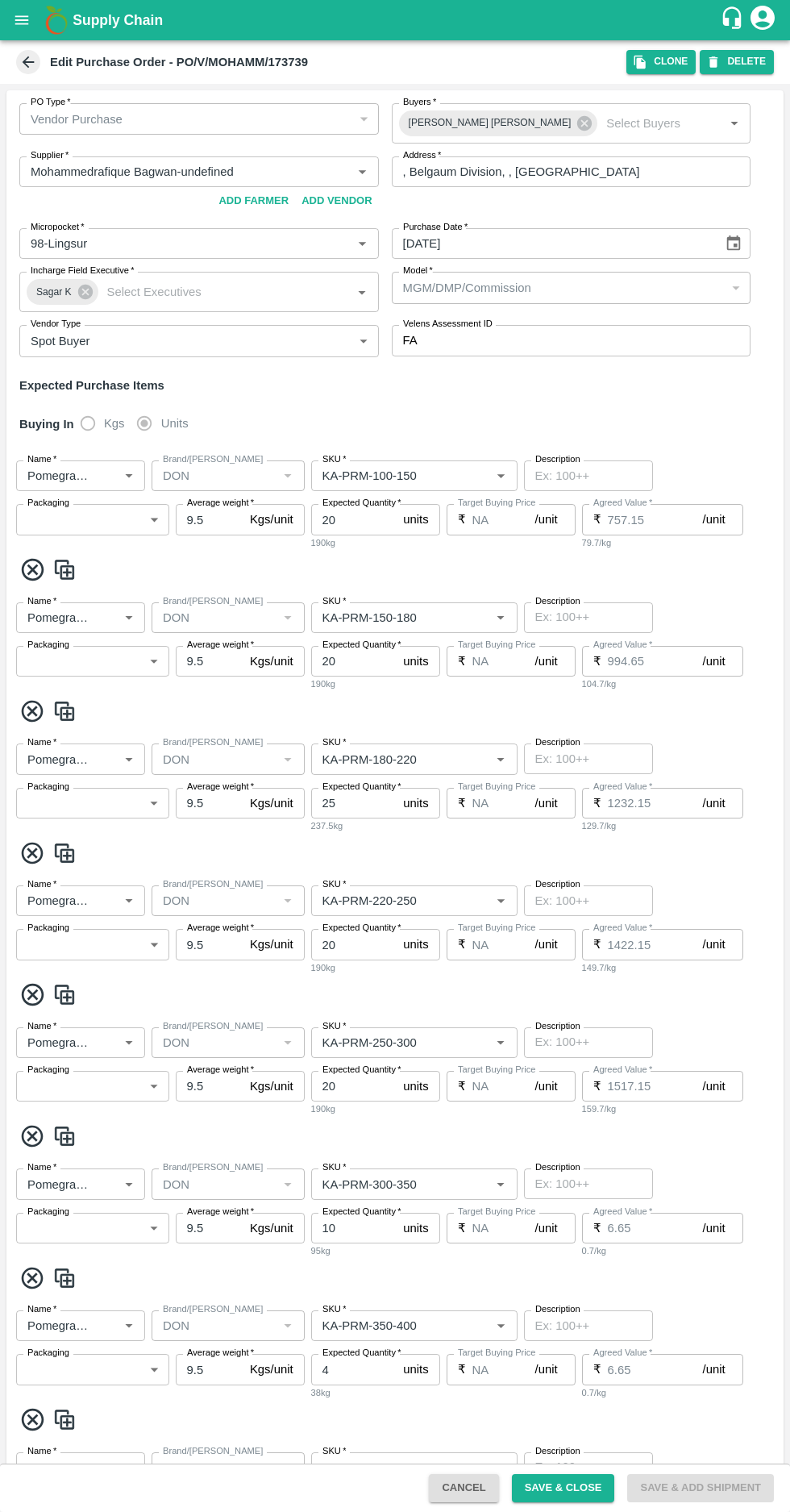
type input "NA"
type input "Pomegranate"
type input "KGF"
type input "KA-PRM-100-150"
type input "NA"
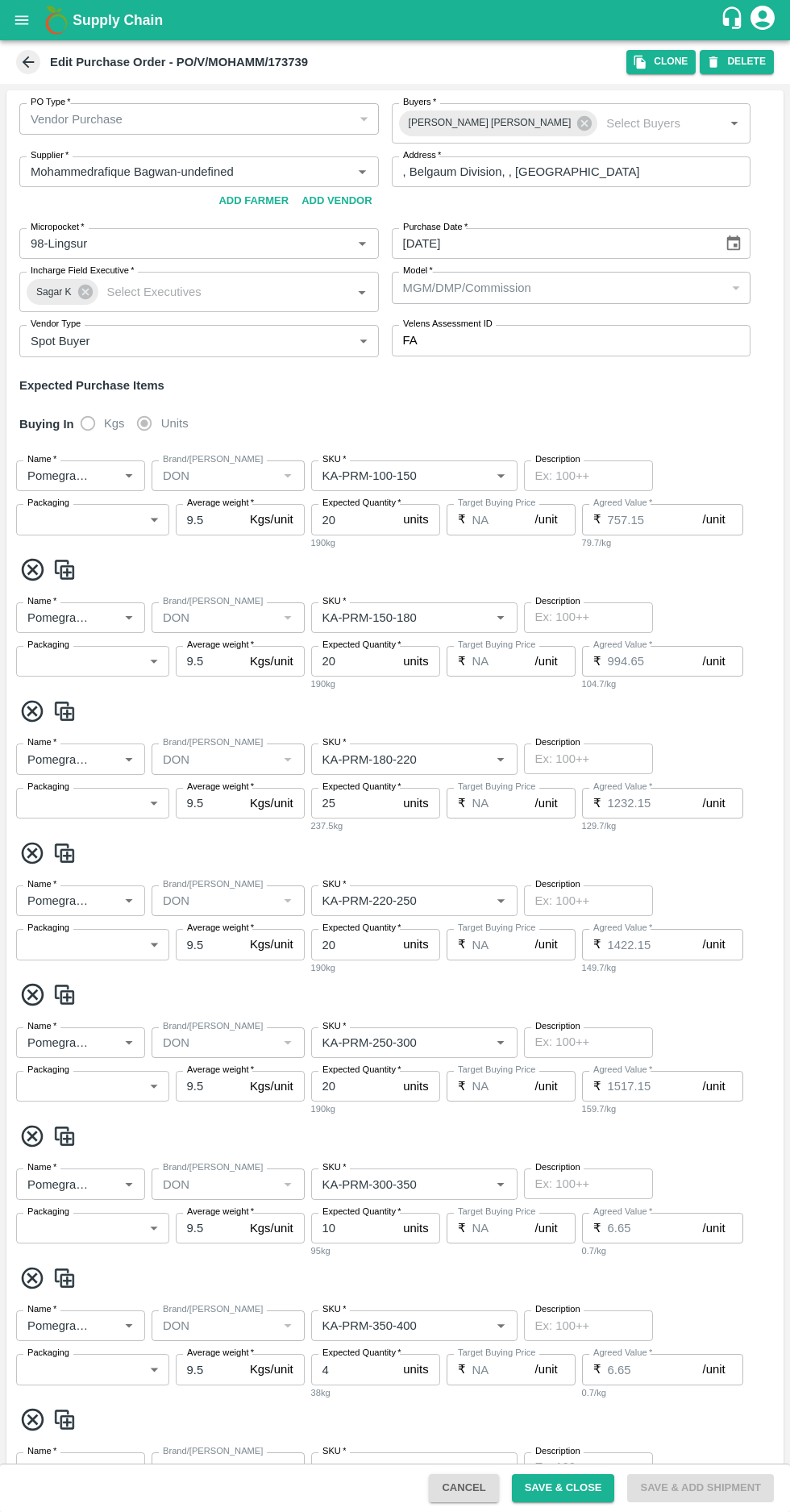
type input "Pomegranate"
type input "KGF"
type input "KA-PRM-150-180"
type input "NA"
type input "Pomegranate"
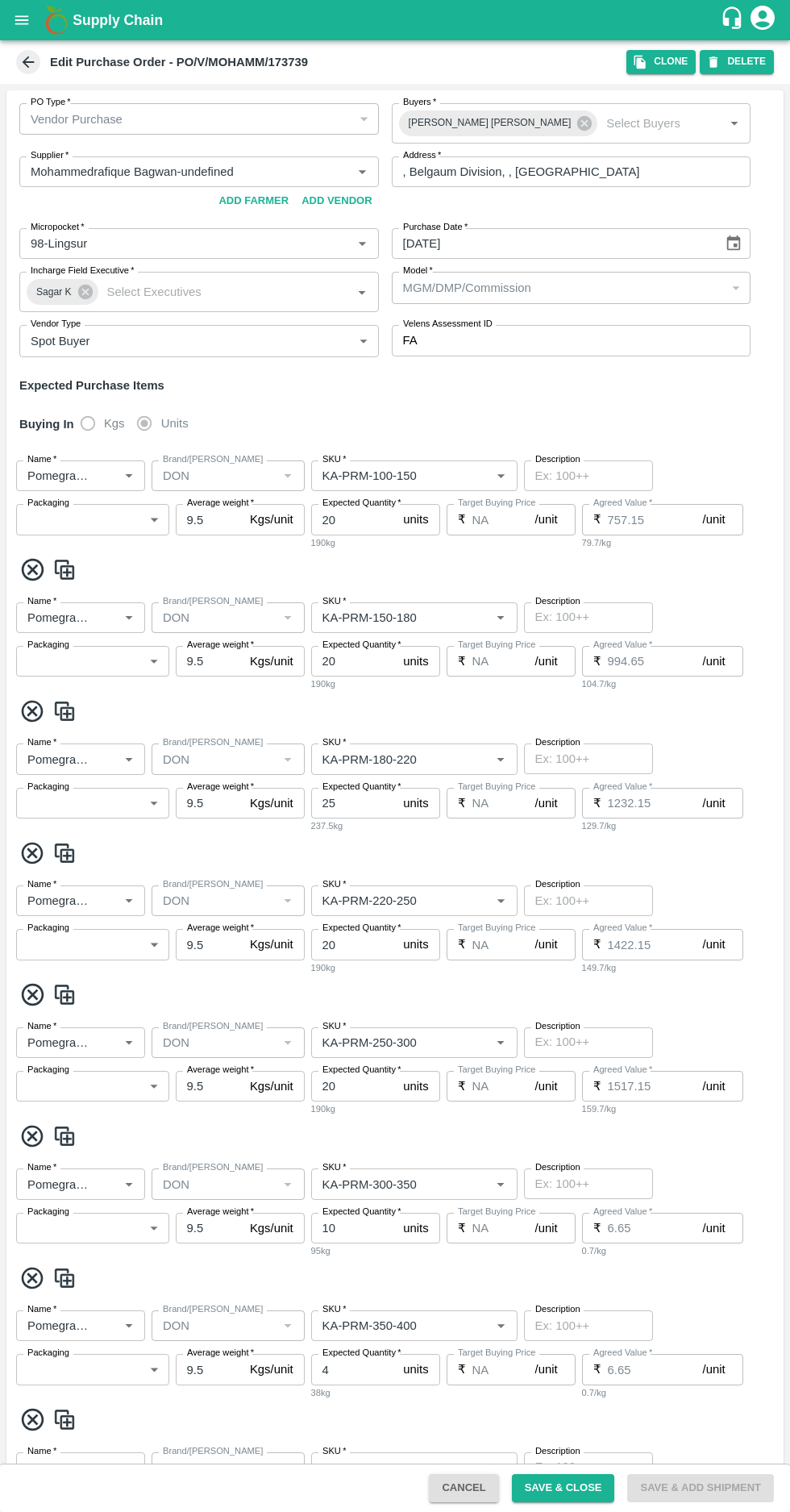
type input "KGF"
type input "KA-PRM-180-220"
type input "NA"
type input "Pomegranate"
type input "KGF"
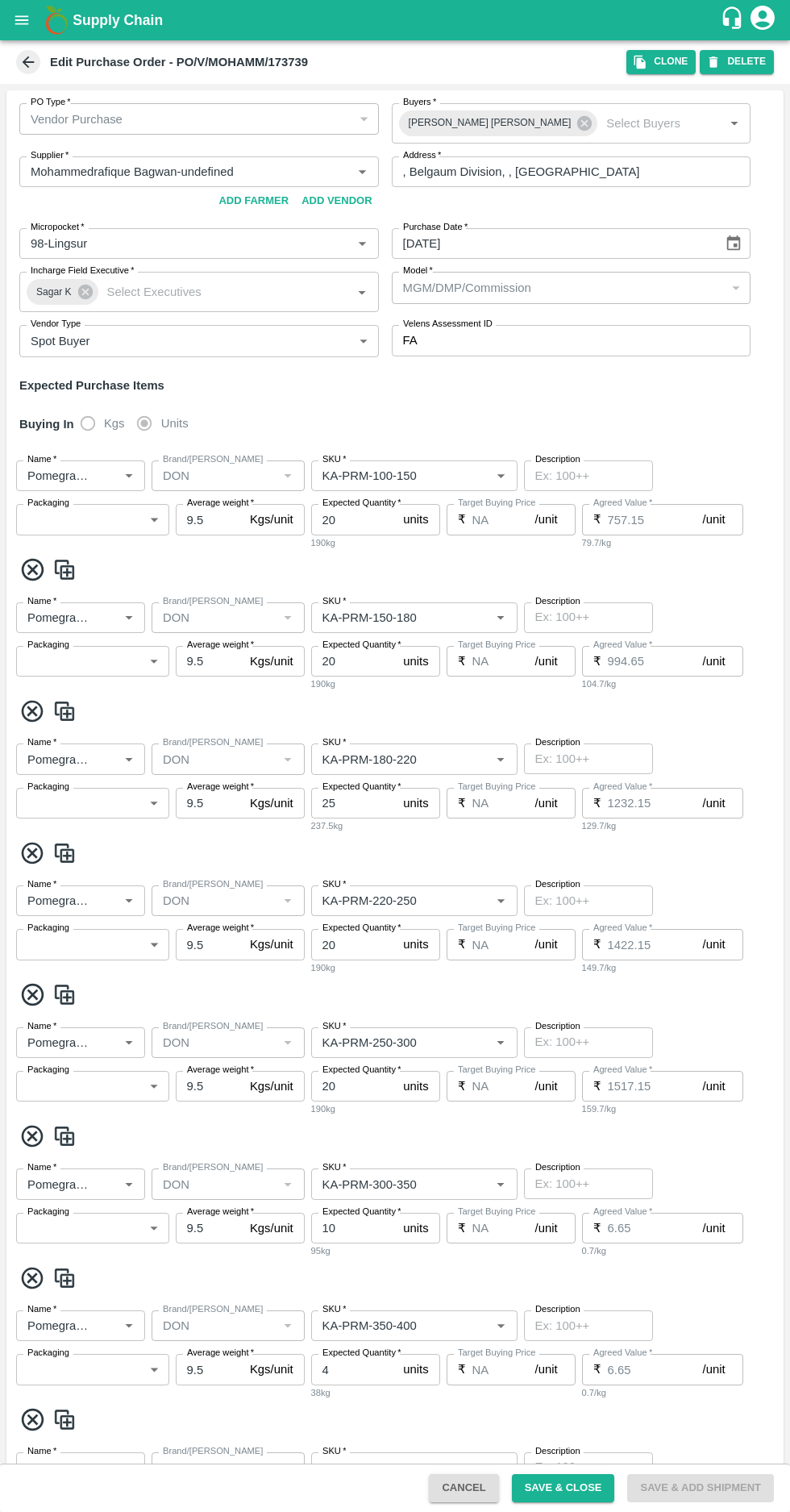
type input "KA-PRM-220-250"
type input "NA"
type input "Pomegranate"
type input "KGF"
type input "KA-PRM-250-300"
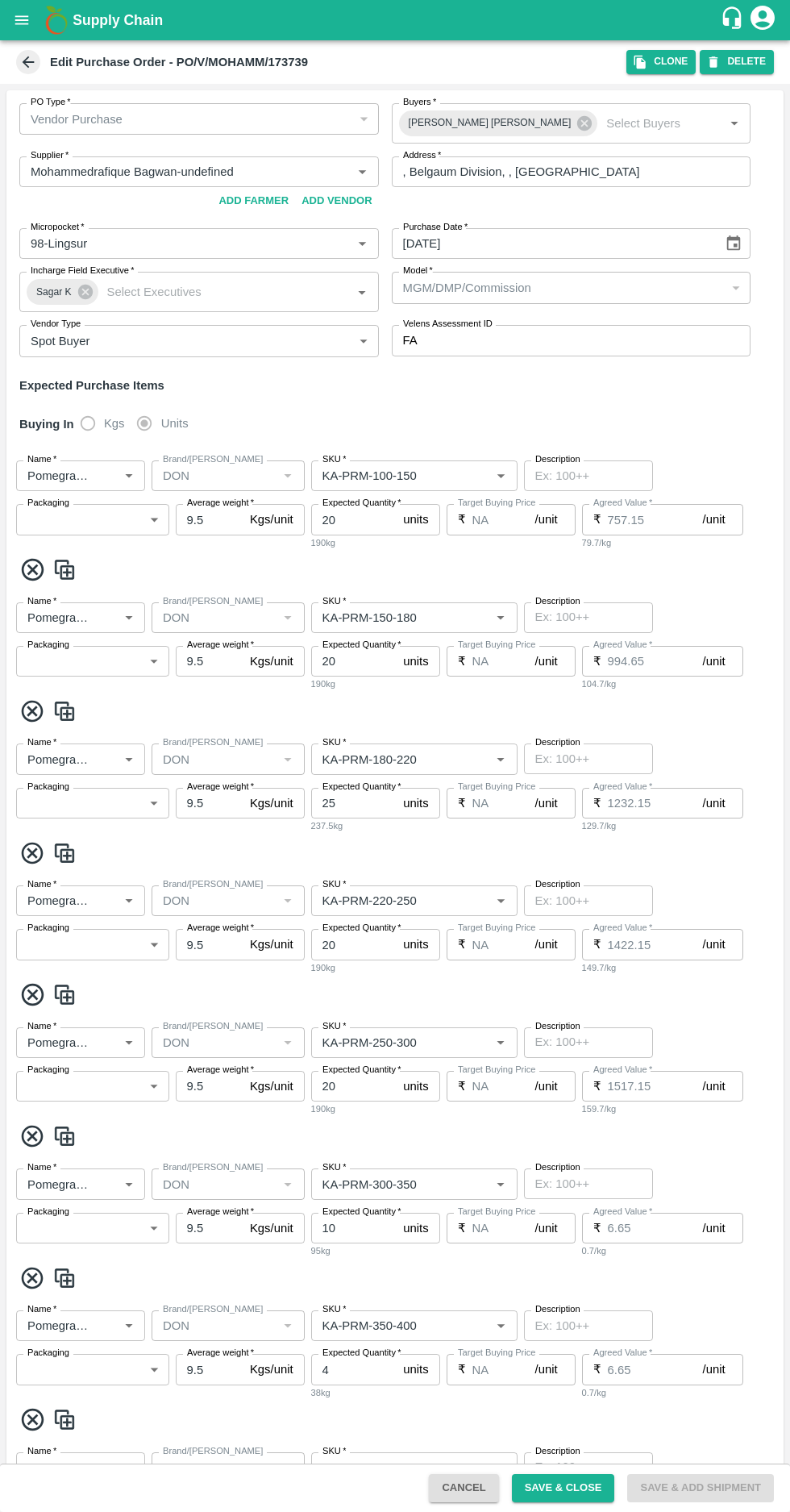
type input "NA"
type input "Pomegranate"
type input "KGF"
type input "KA-PRM-300-350"
type input "NA"
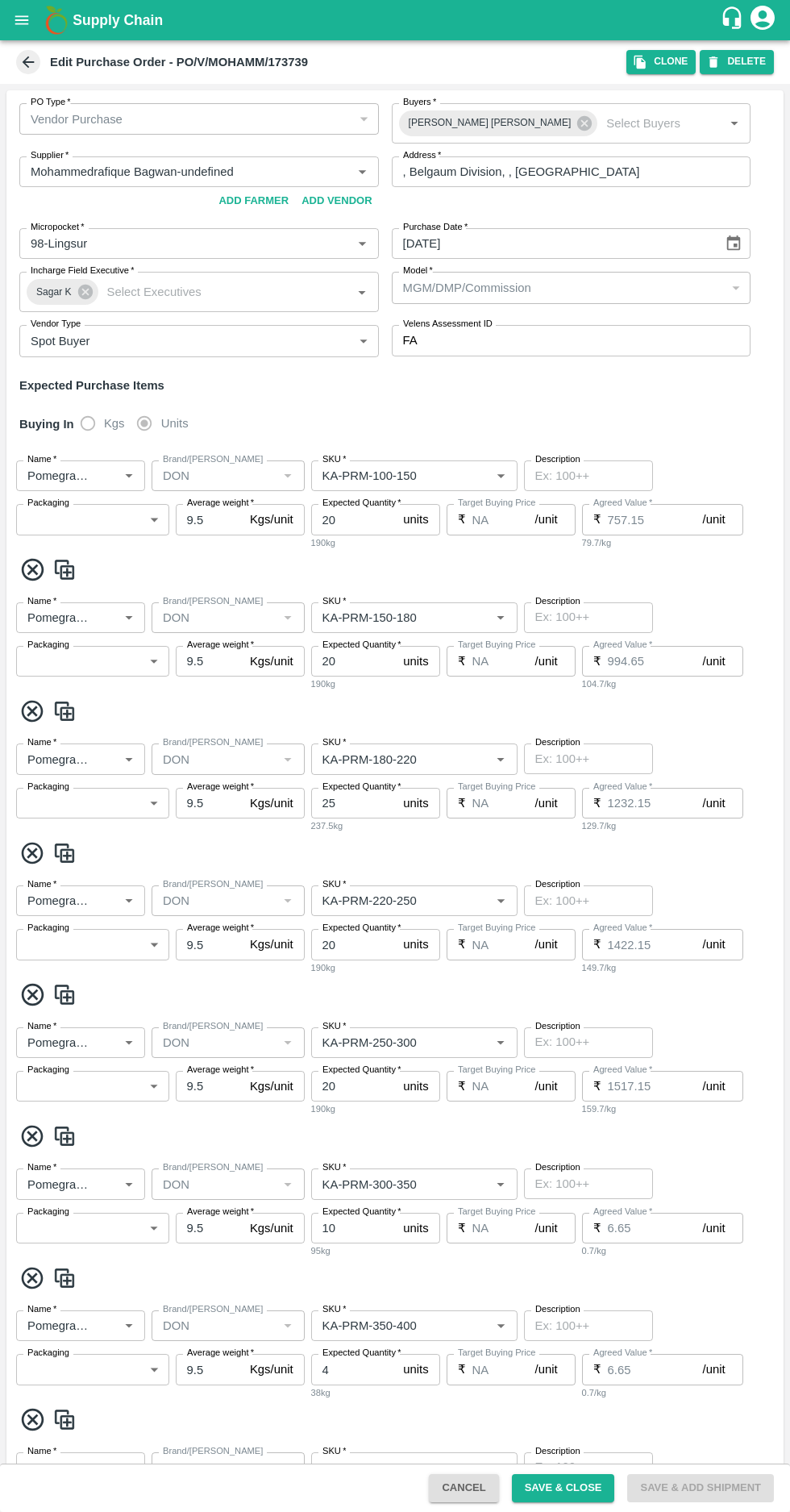
type input "Pomegranate"
type input "KGF"
type input "KA-PRM-350-400"
type input "NA"
type input "Pomegranate"
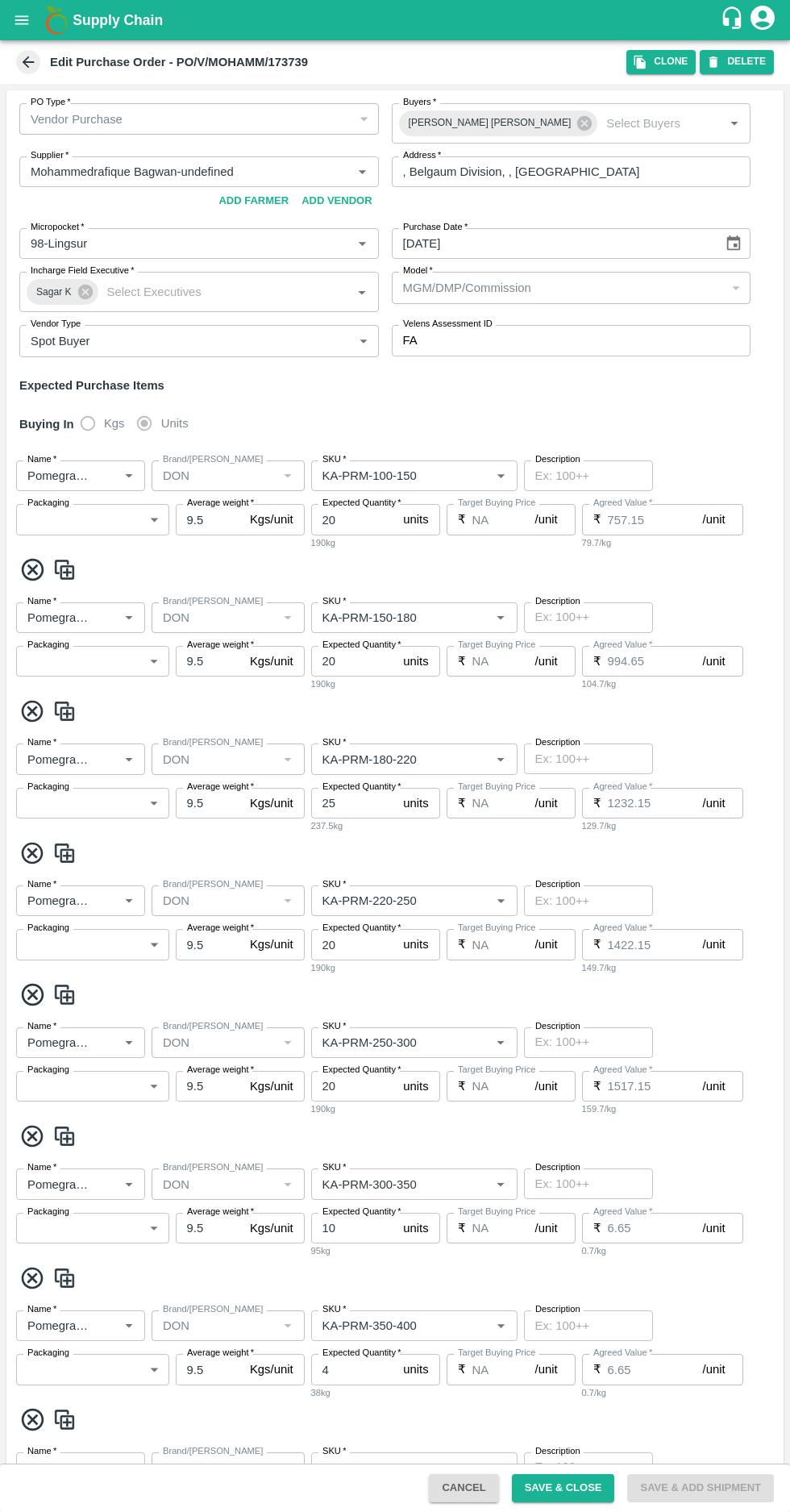
type input "KGF"
type input "KA-SUPR-180++"
type input "NA"
type input "Pomegranate"
type input "KGF"
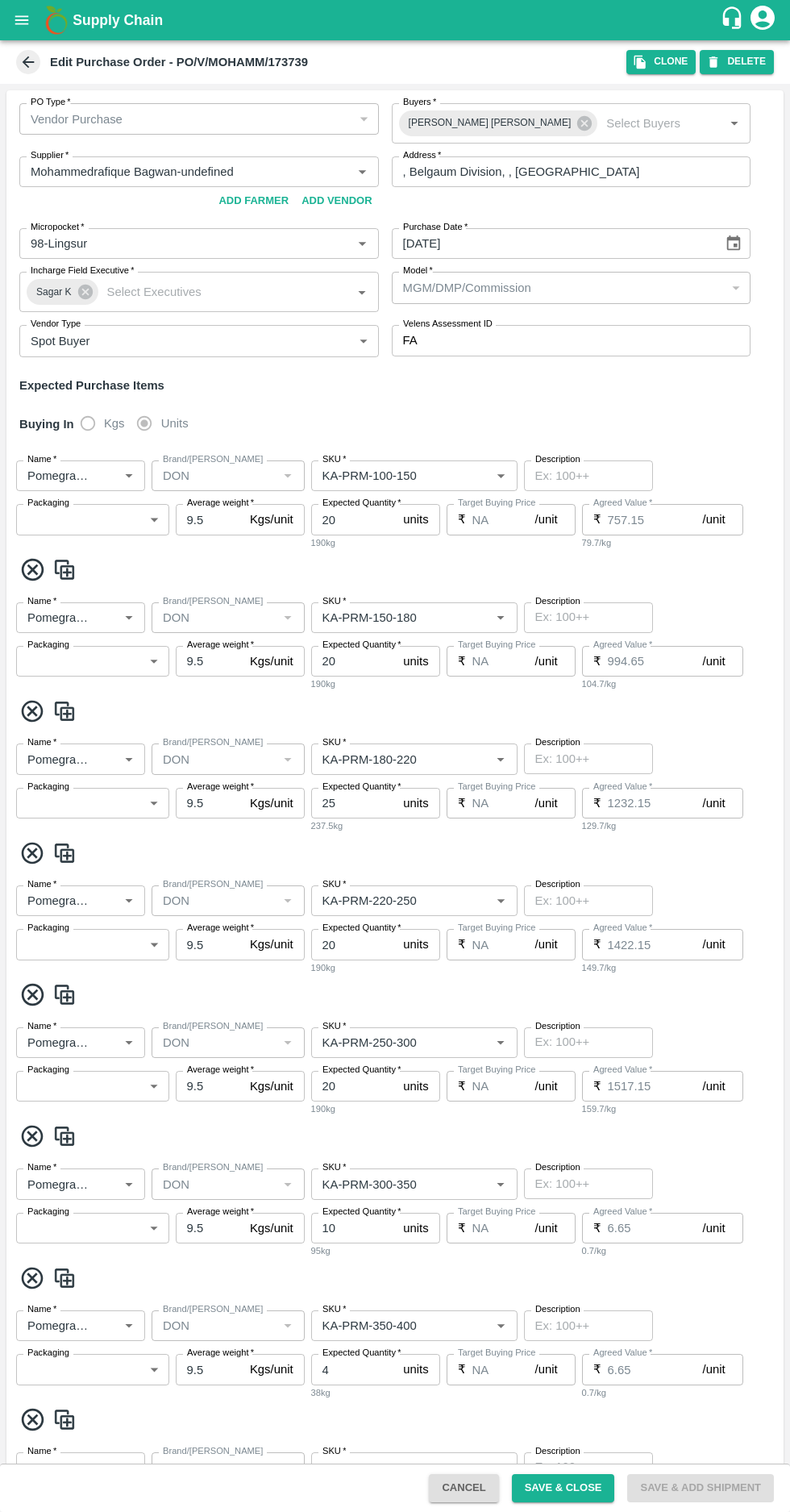
type input "KA-SUPR-100++"
type input "NA"
type input "Pomegranate"
type input "KGF"
type input "KA-Loose A"
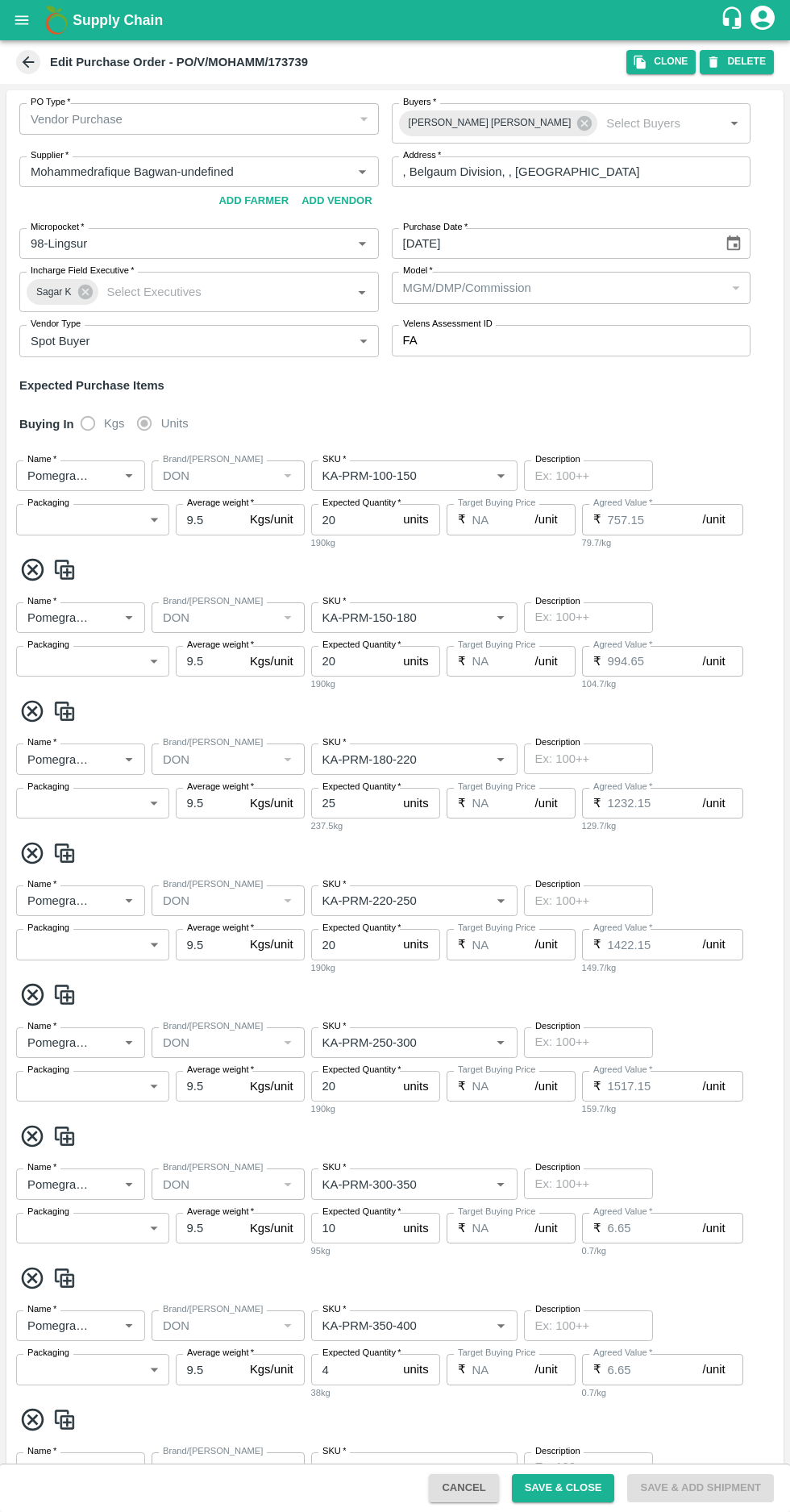
type input "NA"
type input "Pomegranate"
type input "KGF"
type input "KA-PRM-180++"
type input "NA"
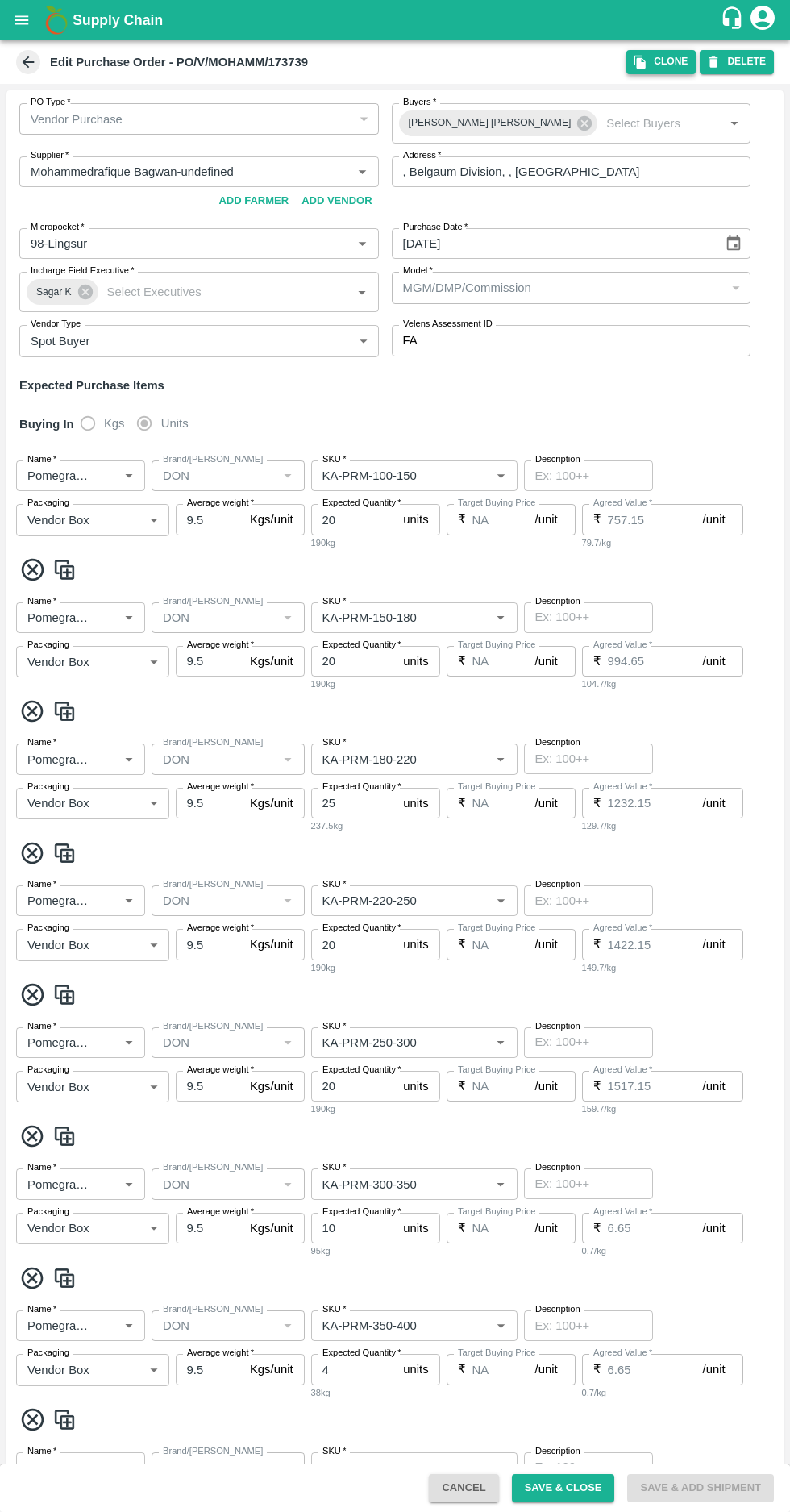
click at [657, 55] on button "Clone" at bounding box center [661, 62] width 70 height 23
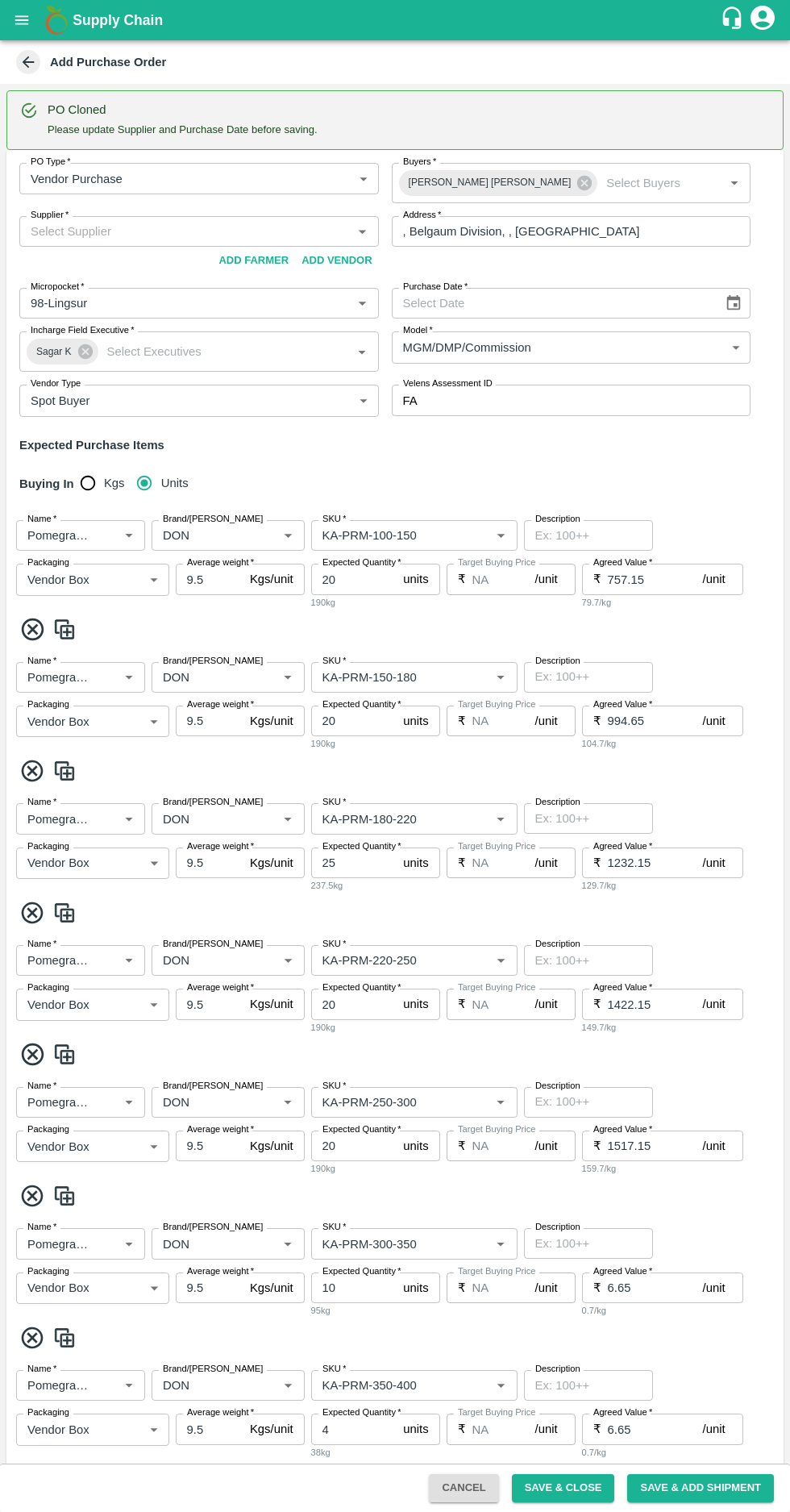
click at [137, 225] on input "Supplier   *" at bounding box center [186, 231] width 323 height 21
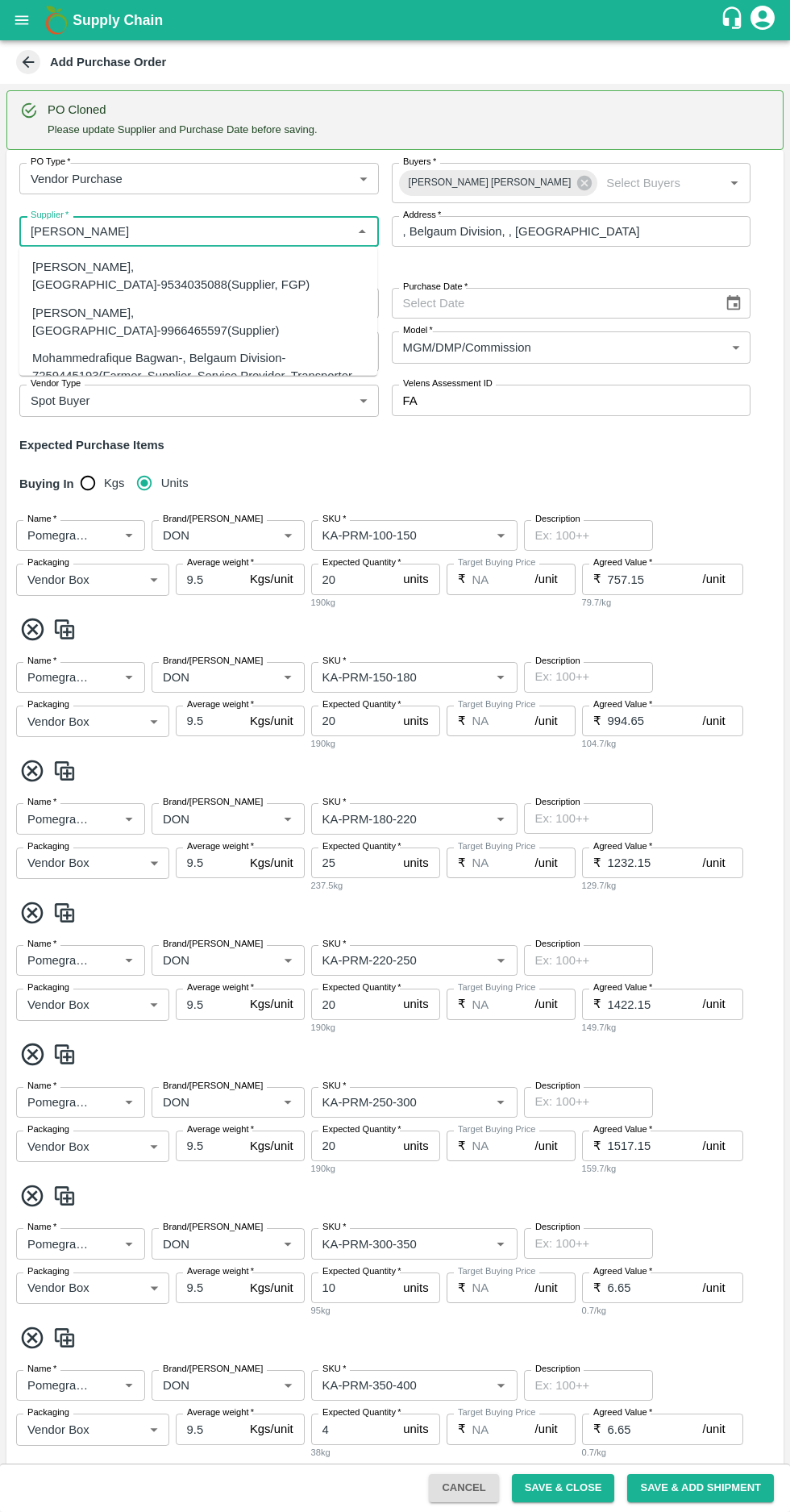
click at [89, 350] on div "Mohammedrafique Bagwan-, Belgaum Division-7259445193(Farmer, Supplier, Service …" at bounding box center [198, 377] width 332 height 54
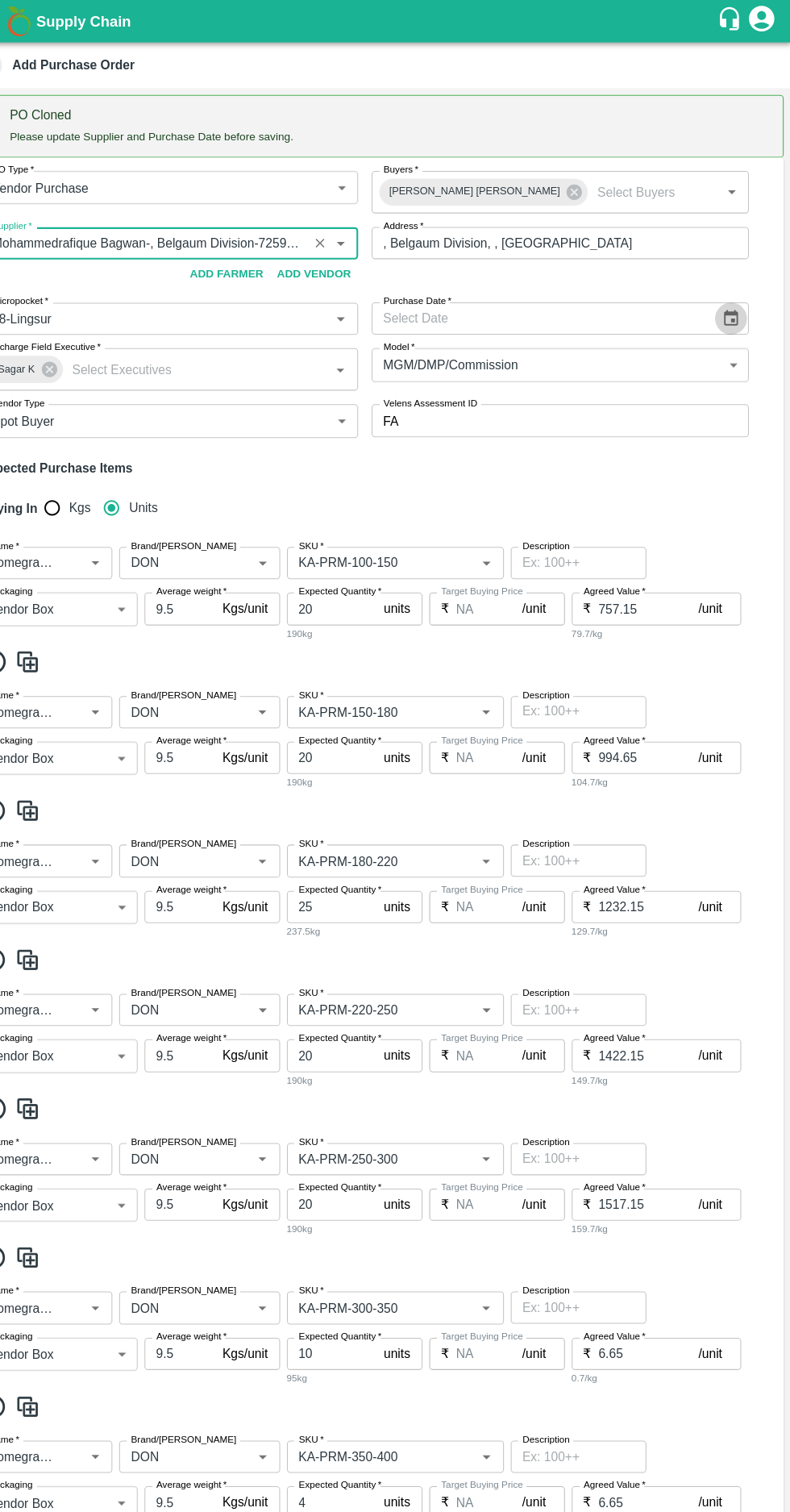
type input "Mohammedrafique Bagwan-, Belgaum Division-7259445193(Farmer, Supplier, Service …"
click at [725, 301] on icon "Choose date" at bounding box center [734, 303] width 17 height 17
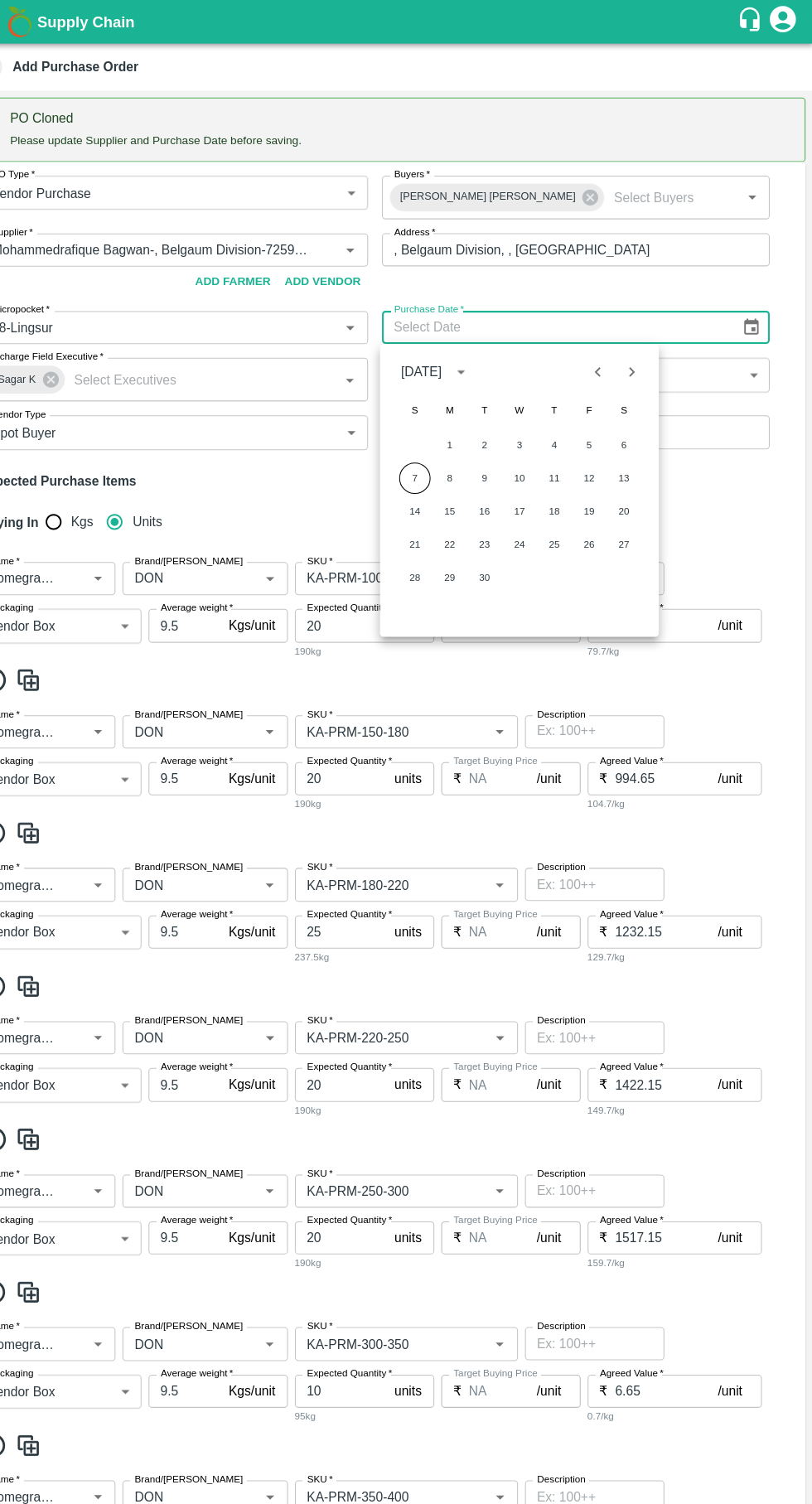
click at [433, 454] on button "7" at bounding box center [434, 455] width 30 height 30
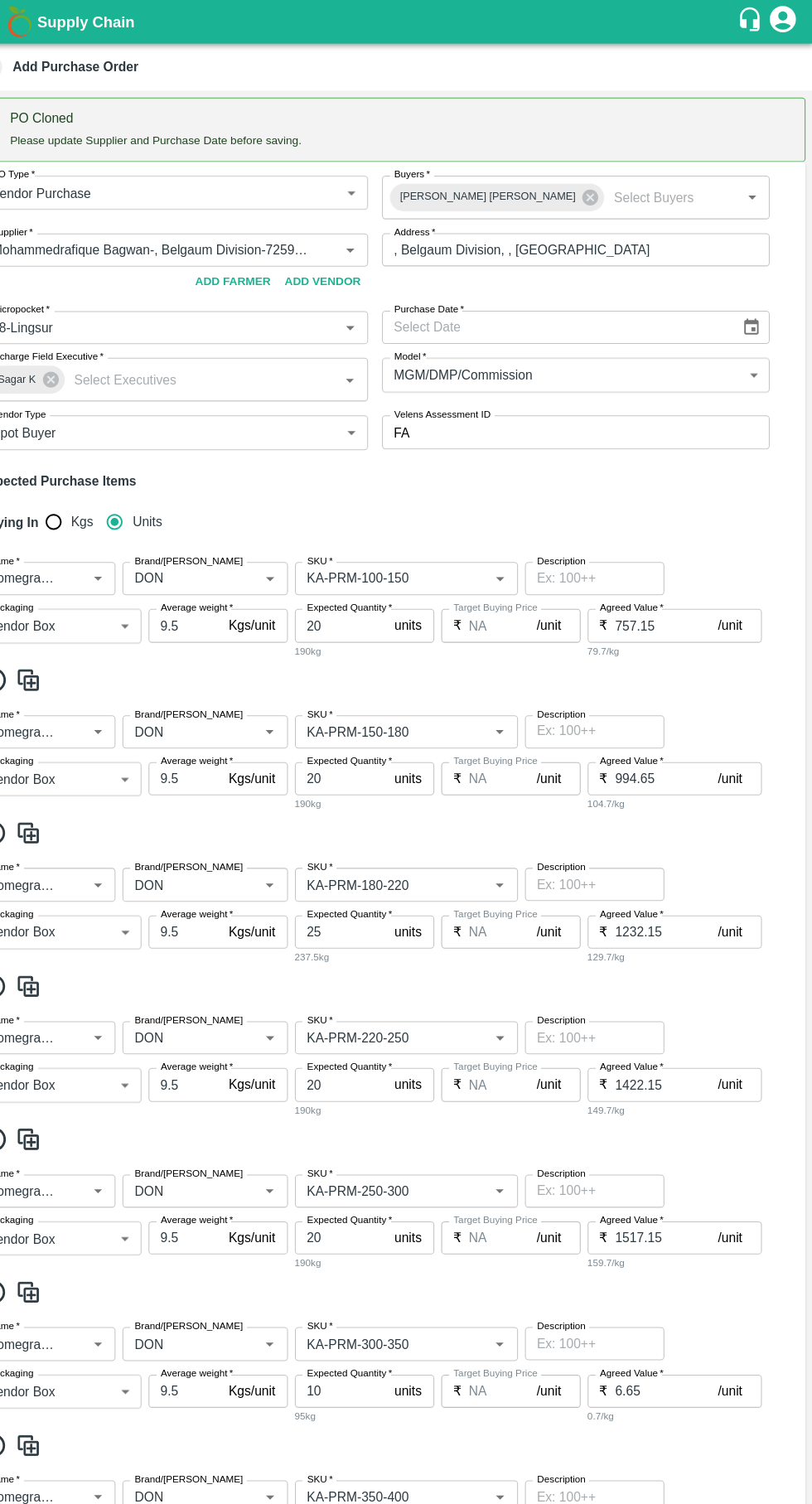
type input "07/09/2025"
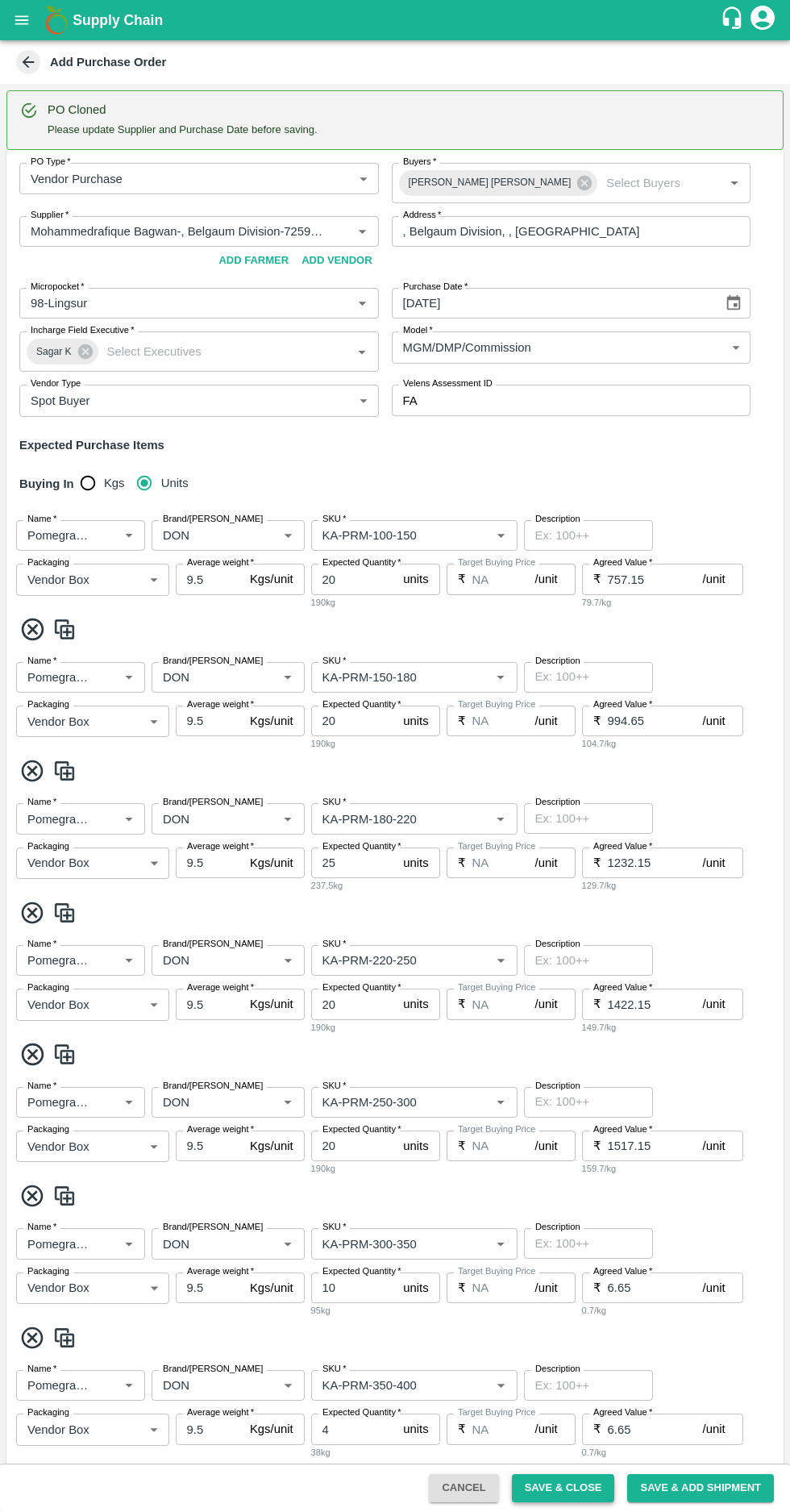
click at [573, 1492] on button "Save & Close" at bounding box center [563, 1488] width 104 height 28
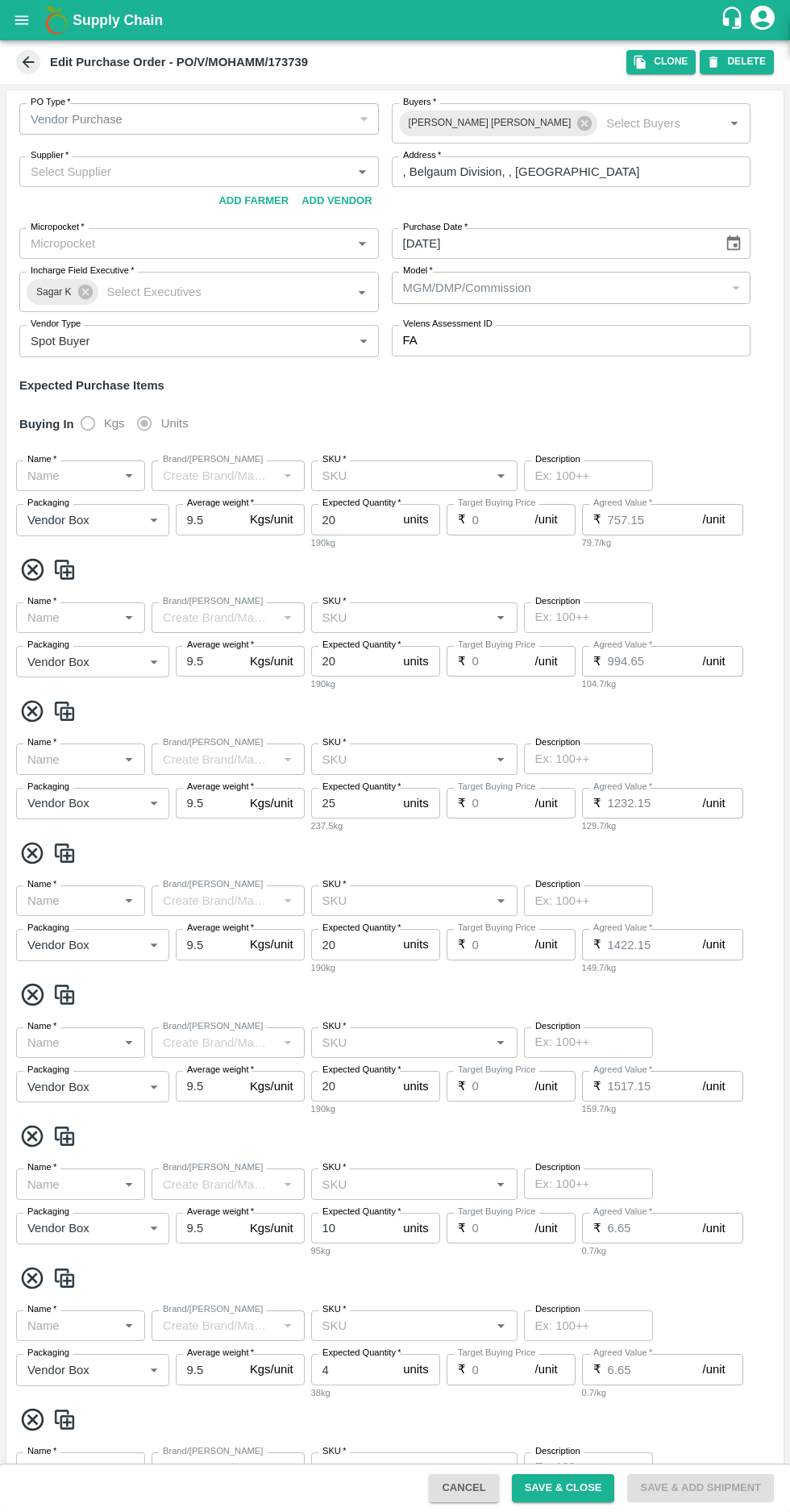
click at [25, 63] on icon at bounding box center [28, 62] width 12 height 12
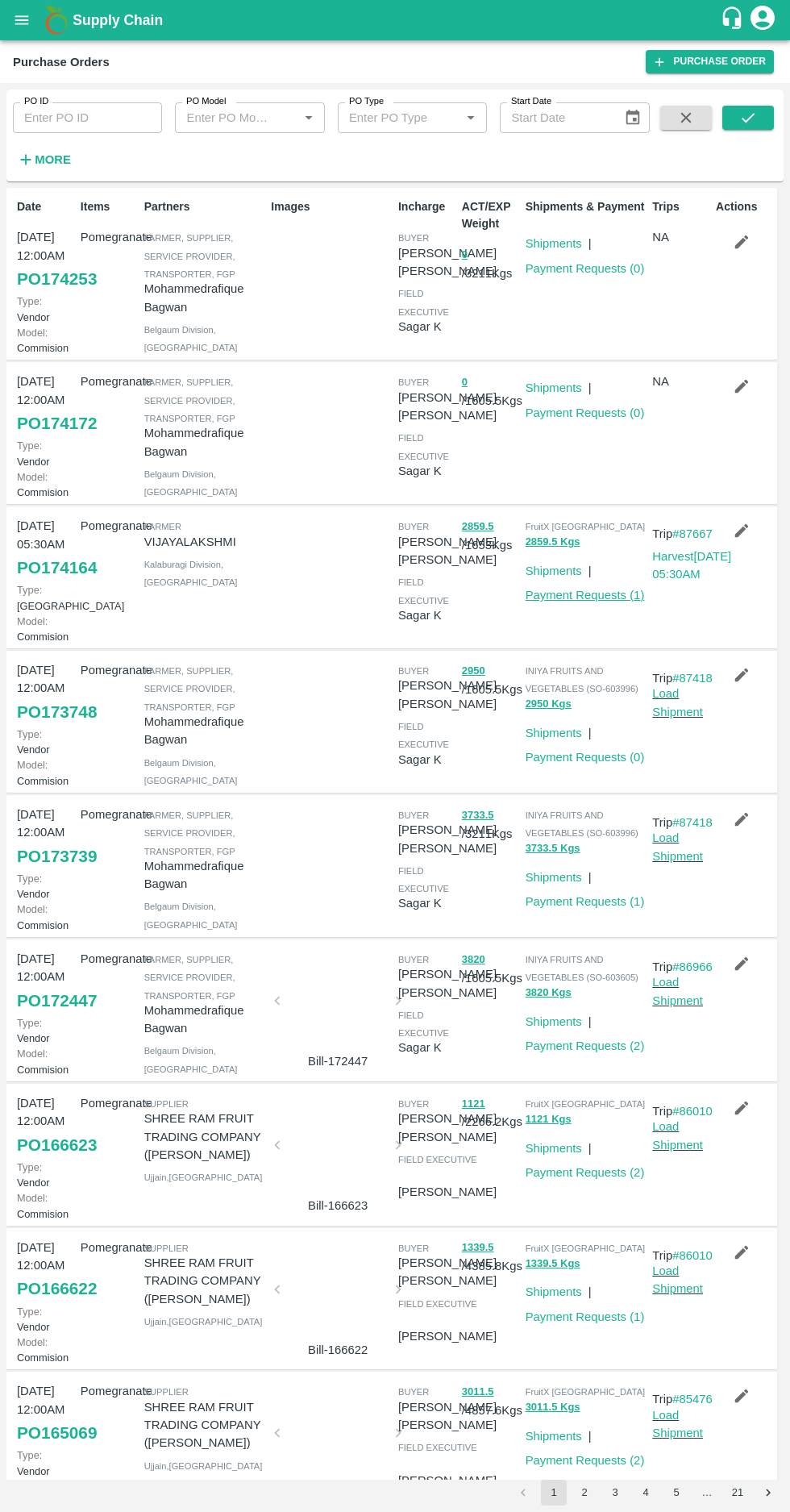
click at [601, 602] on link "Payment Requests ( 1 )" at bounding box center [585, 595] width 119 height 13
